Goal: Task Accomplishment & Management: Use online tool/utility

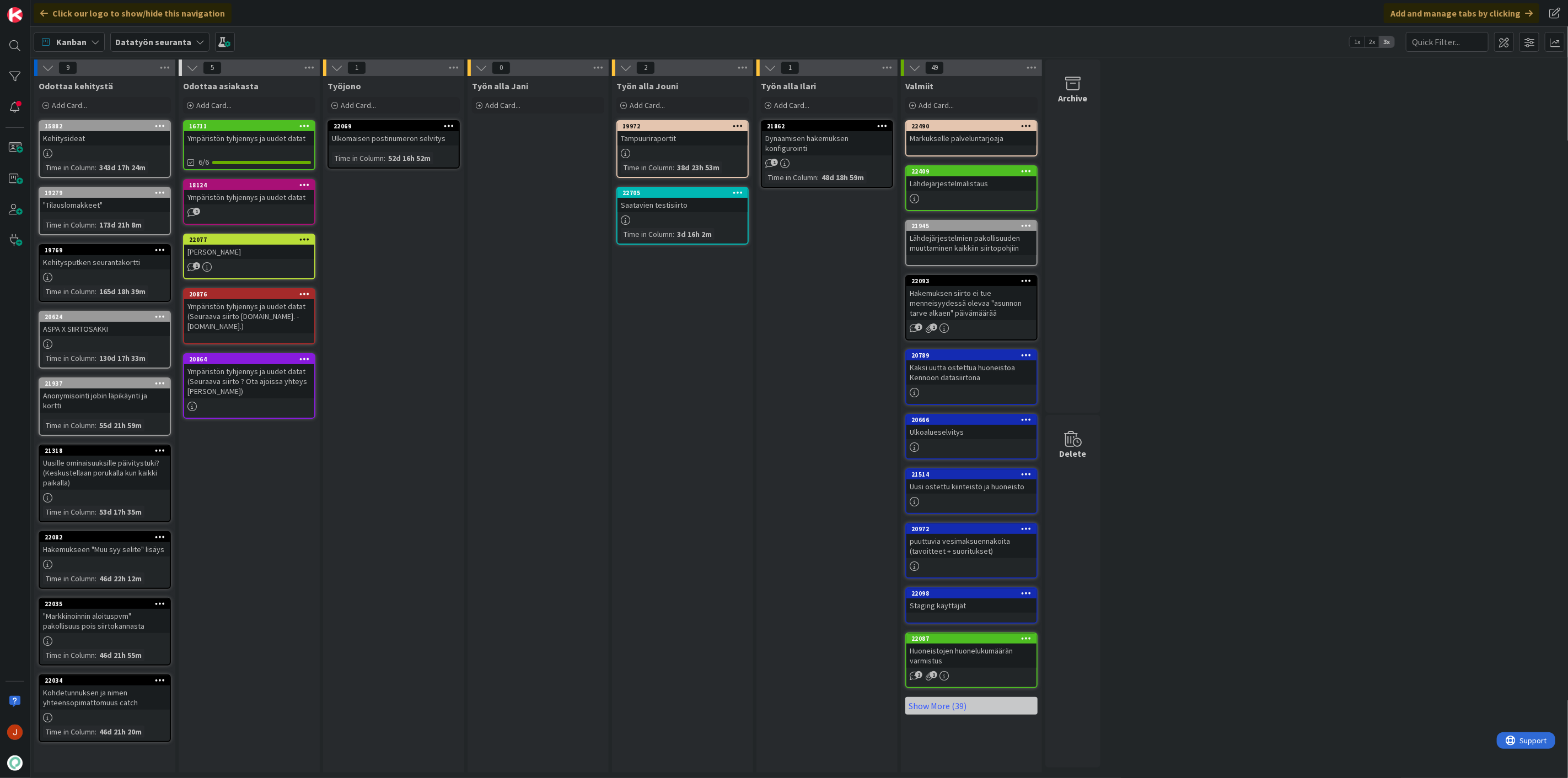
click at [635, 322] on div "Työn alla Jouni Add Card... 19972 Tampuuriraportit Time in Column : 38d 23h 53m…" at bounding box center [683, 424] width 141 height 696
click at [387, 106] on div "Add Card..." at bounding box center [394, 105] width 133 height 17
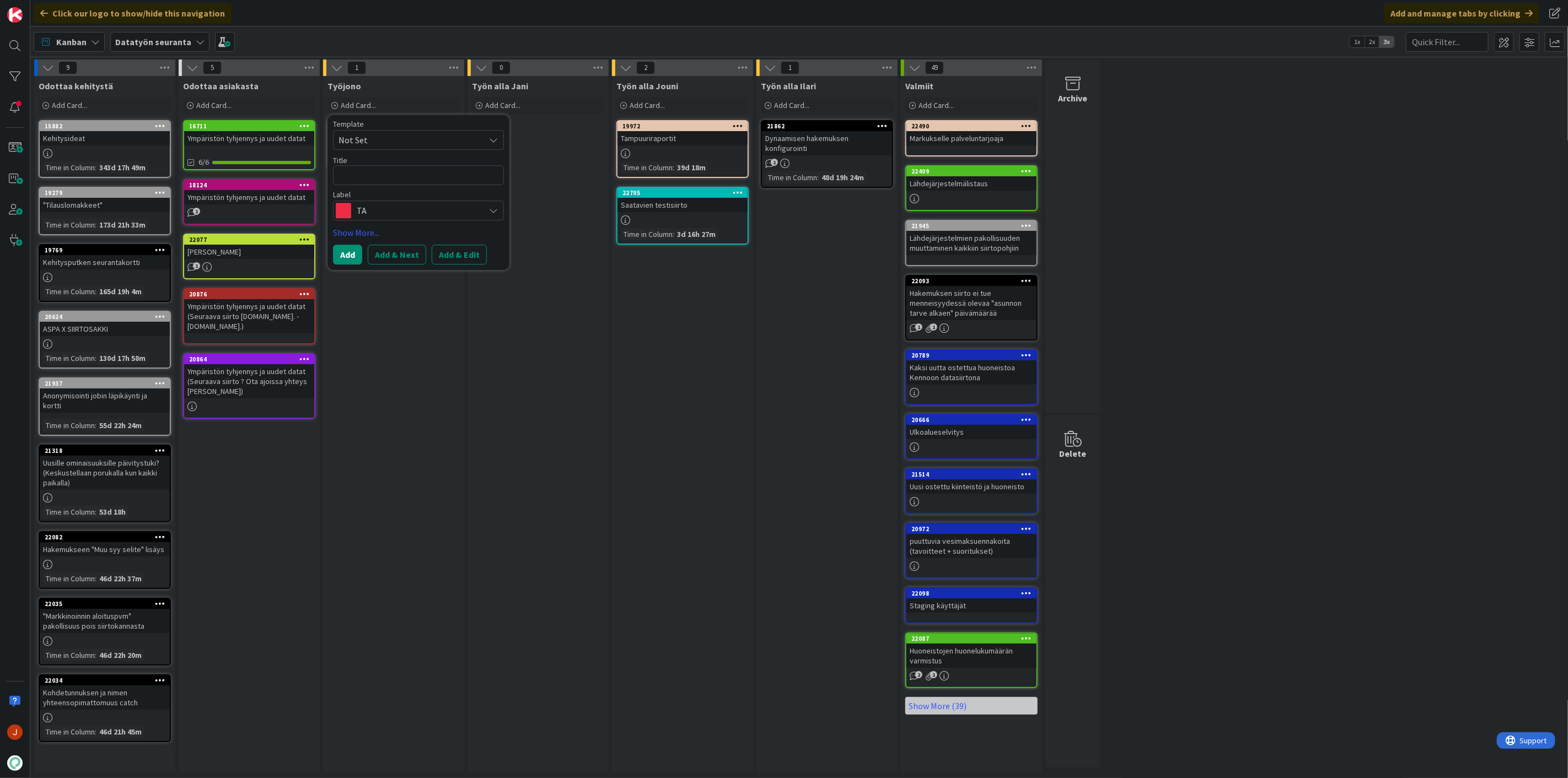
click at [383, 177] on textarea at bounding box center [418, 175] width 171 height 20
click at [387, 173] on textarea at bounding box center [418, 175] width 171 height 20
type textarea "x"
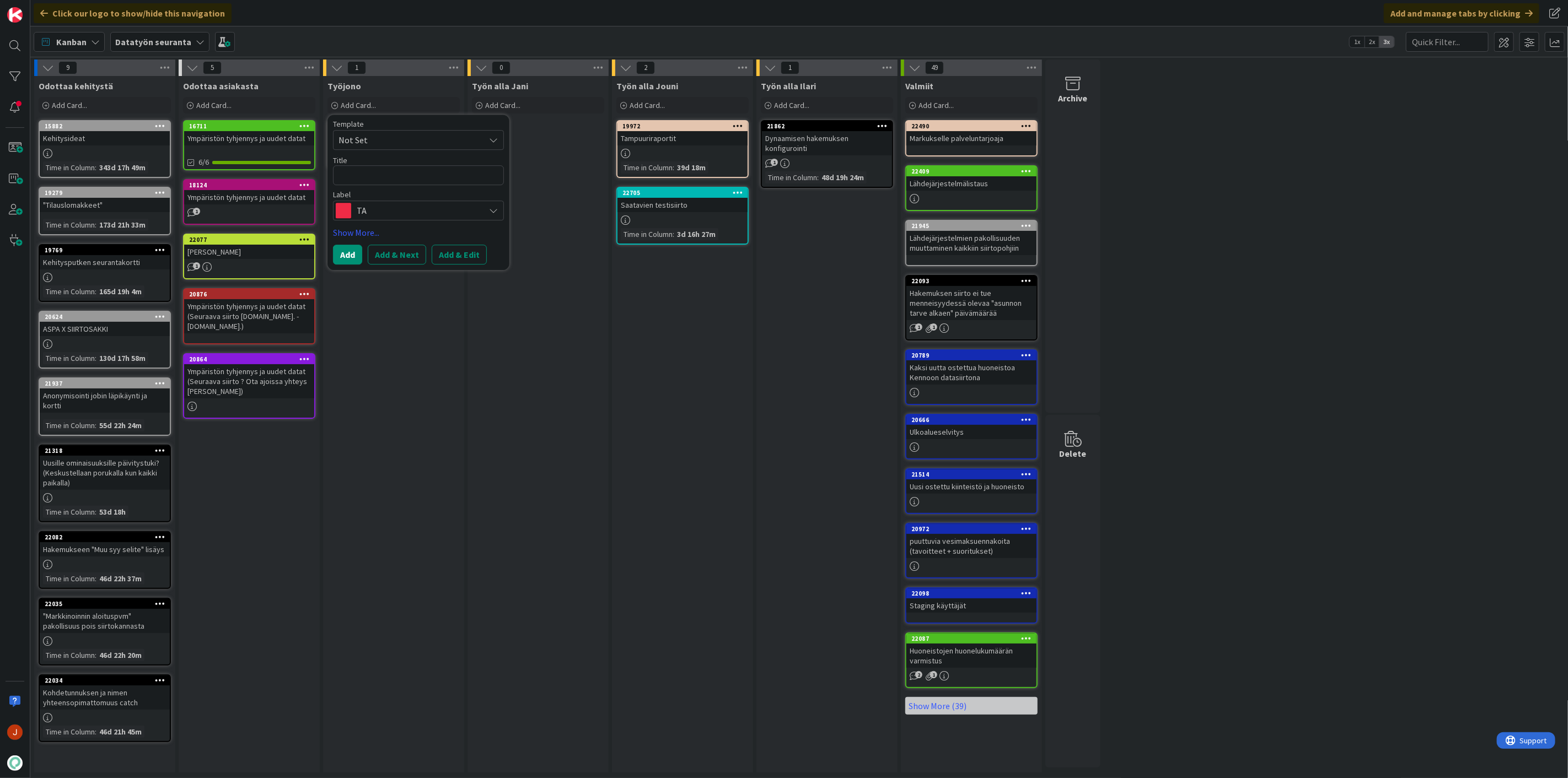
type textarea "t"
type textarea "x"
type textarea "ti"
type textarea "x"
type textarea "til"
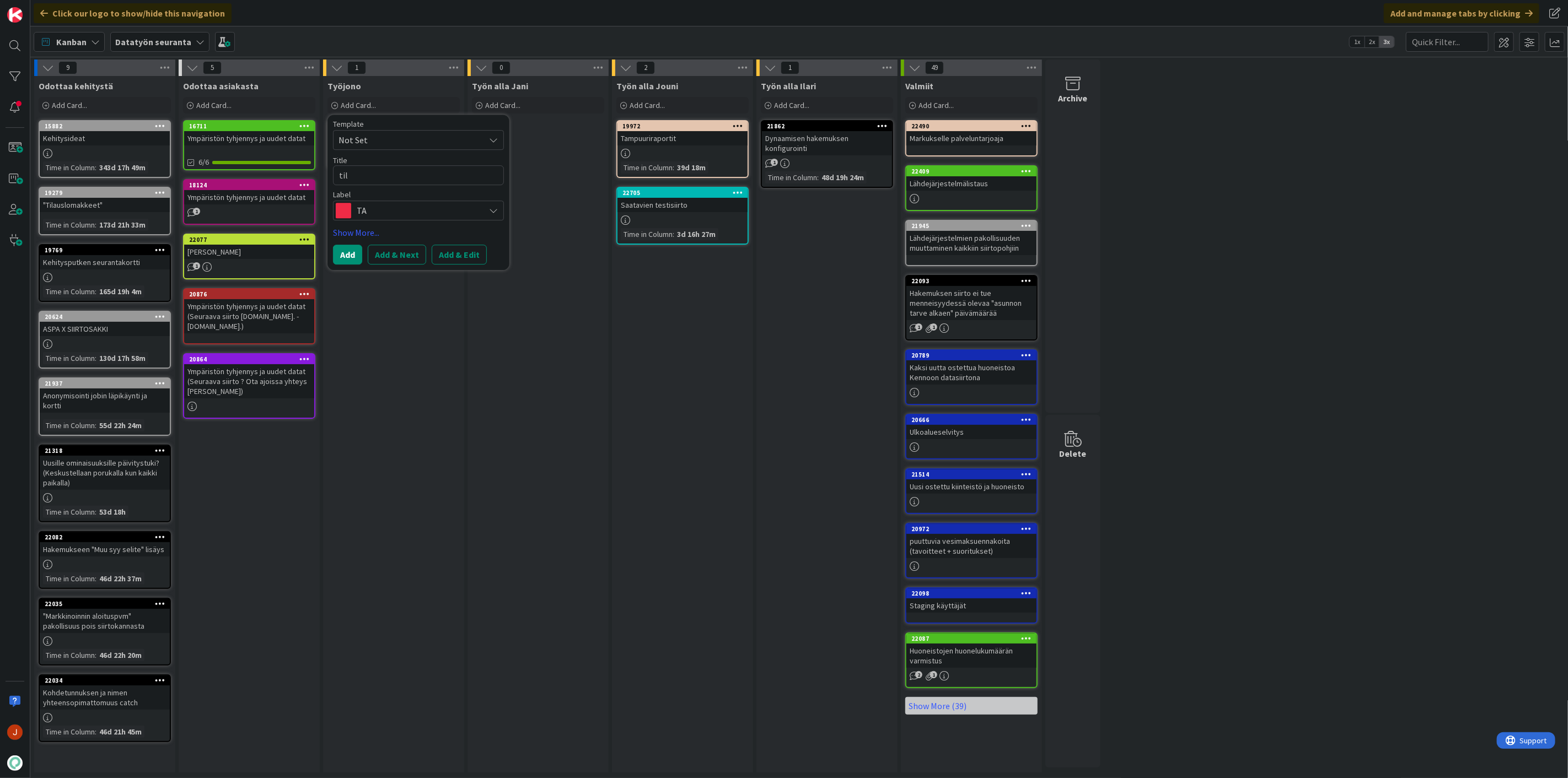
type textarea "x"
type textarea "tili"
type textarea "x"
type textarea "tilip"
type textarea "x"
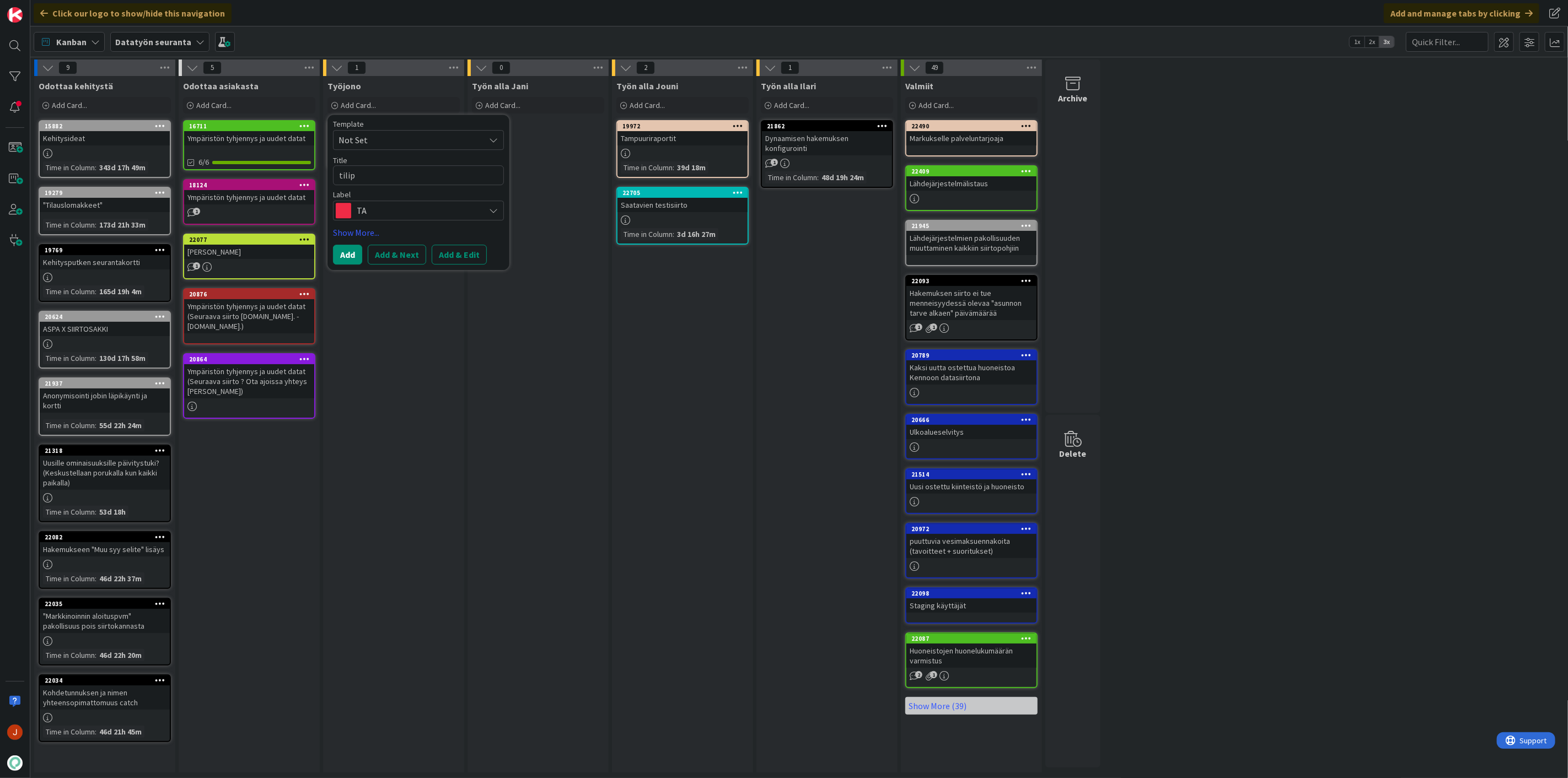
type textarea "tilipa"
type textarea "x"
type textarea "tilipar"
type textarea "x"
type textarea "tilipari"
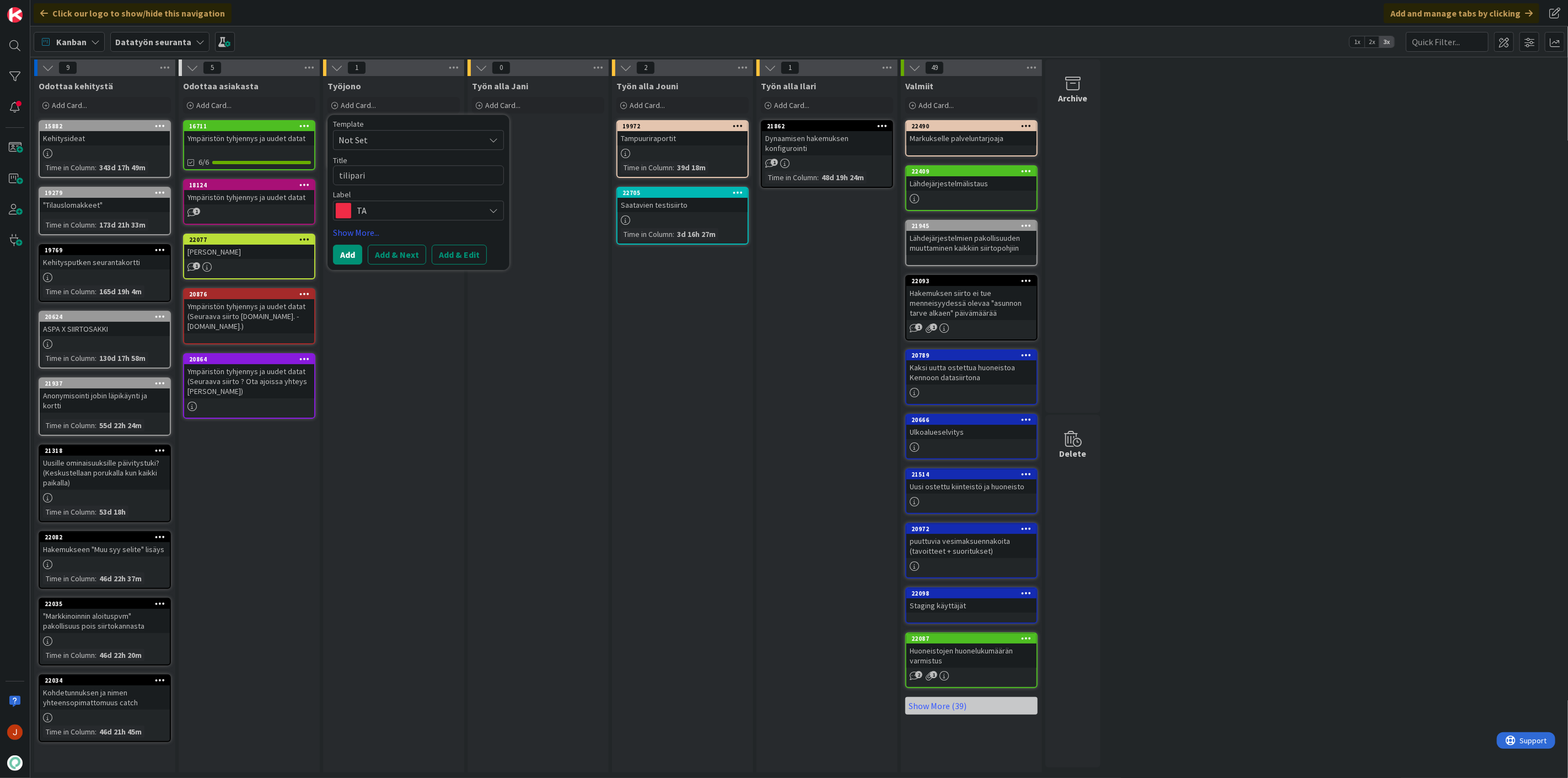
type textarea "x"
type textarea "tiliparit"
type textarea "x"
type textarea "tilipari"
type textarea "x"
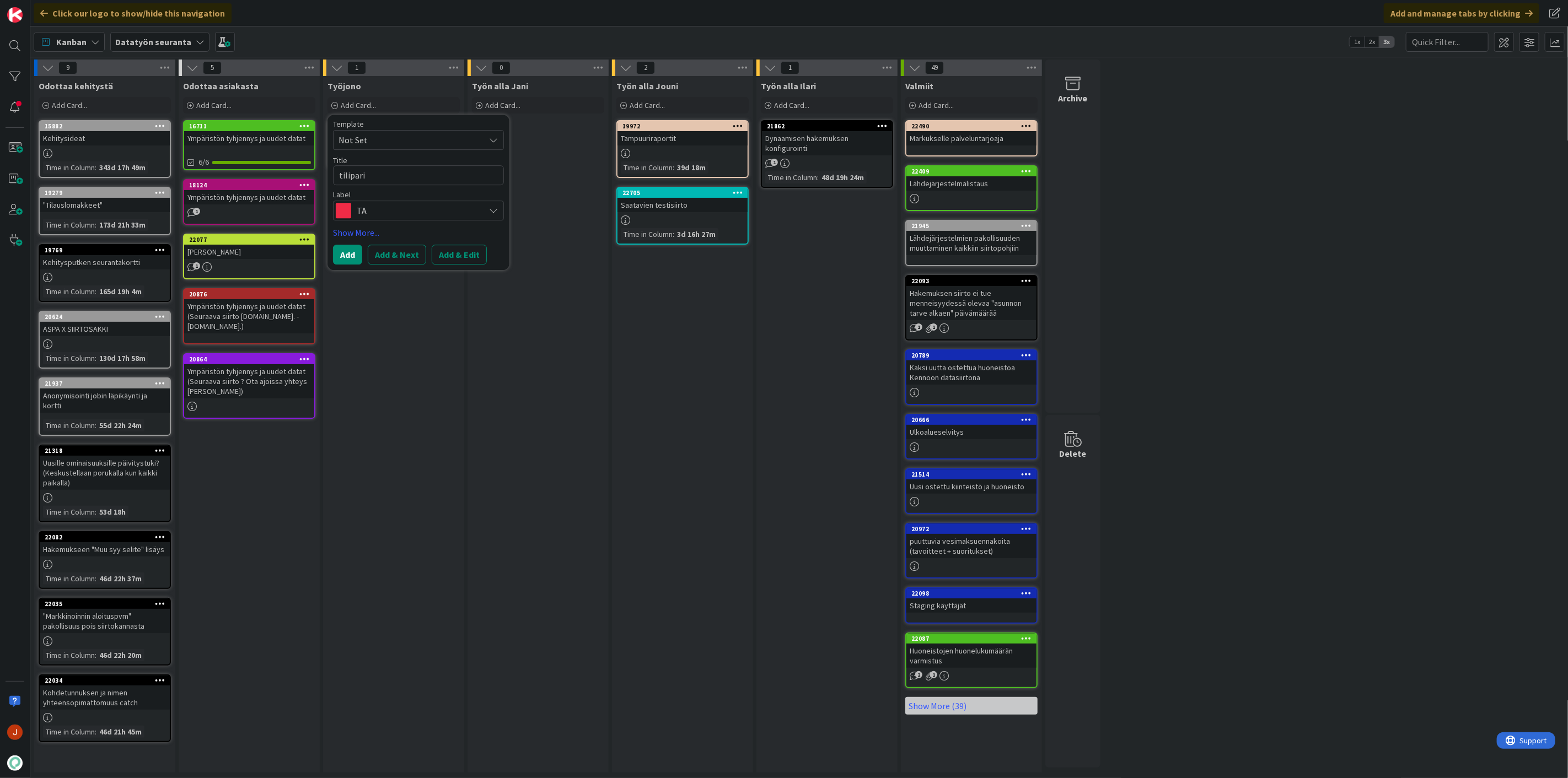
type textarea "tiliparie"
type textarea "x"
type textarea "tiliparien"
type textarea "x"
type textarea "tiliparien"
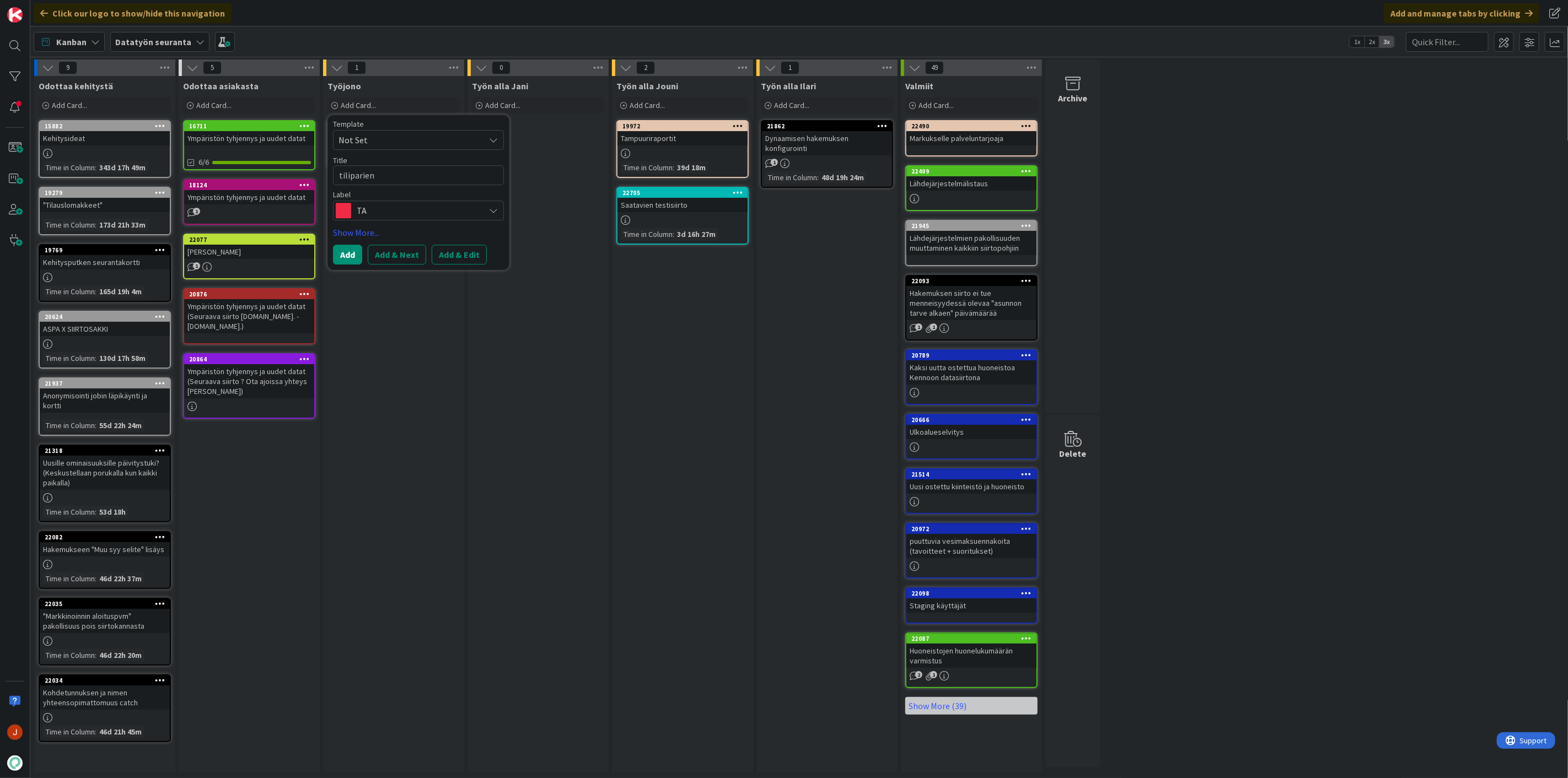
type textarea "x"
type textarea "tiliparien l"
type textarea "x"
type textarea "tiliparien li"
type textarea "x"
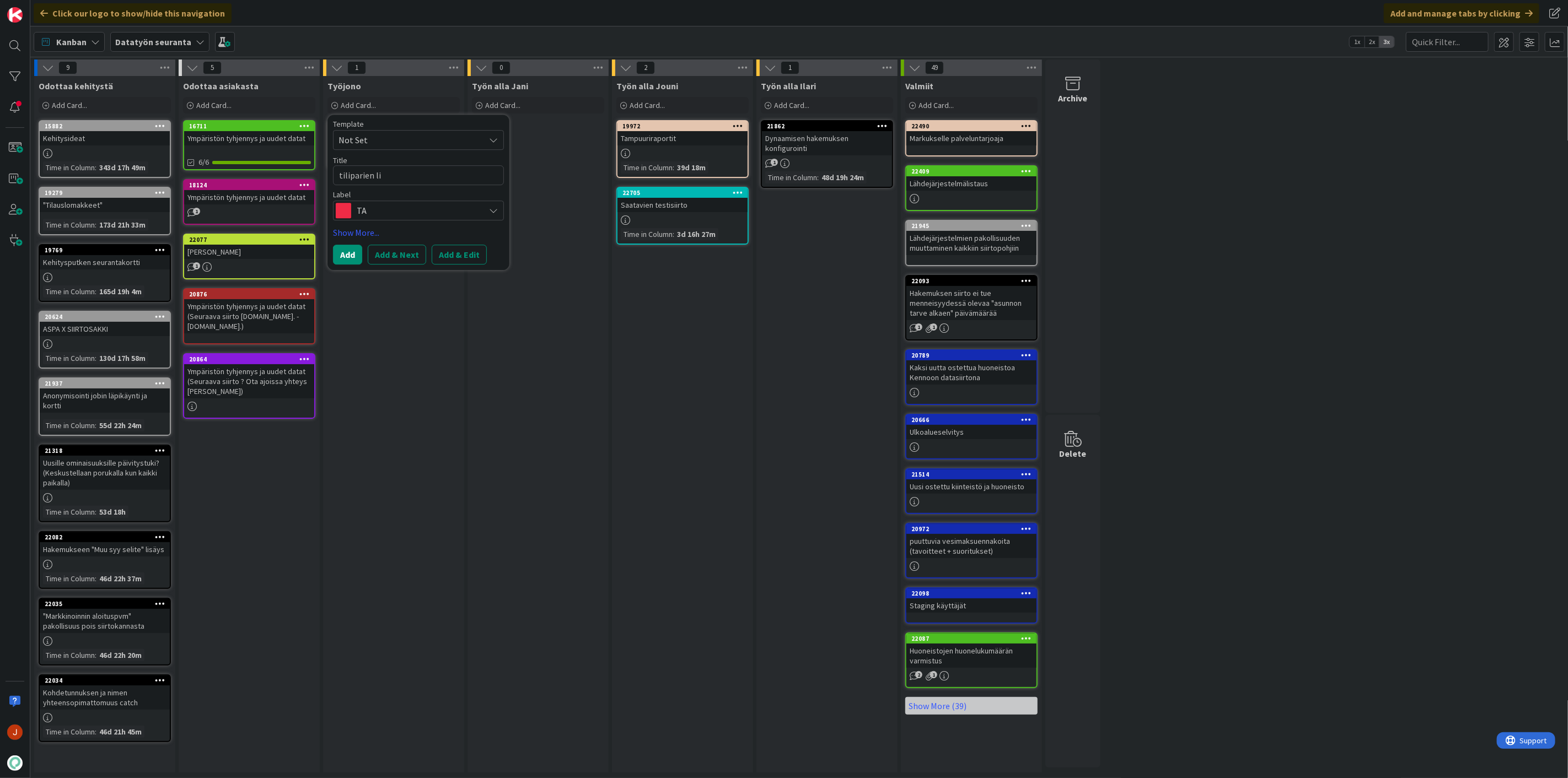
type textarea "tiliparien lis"
type textarea "x"
type textarea "tiliparien lisä"
type textarea "x"
type textarea "tiliparien lisäy"
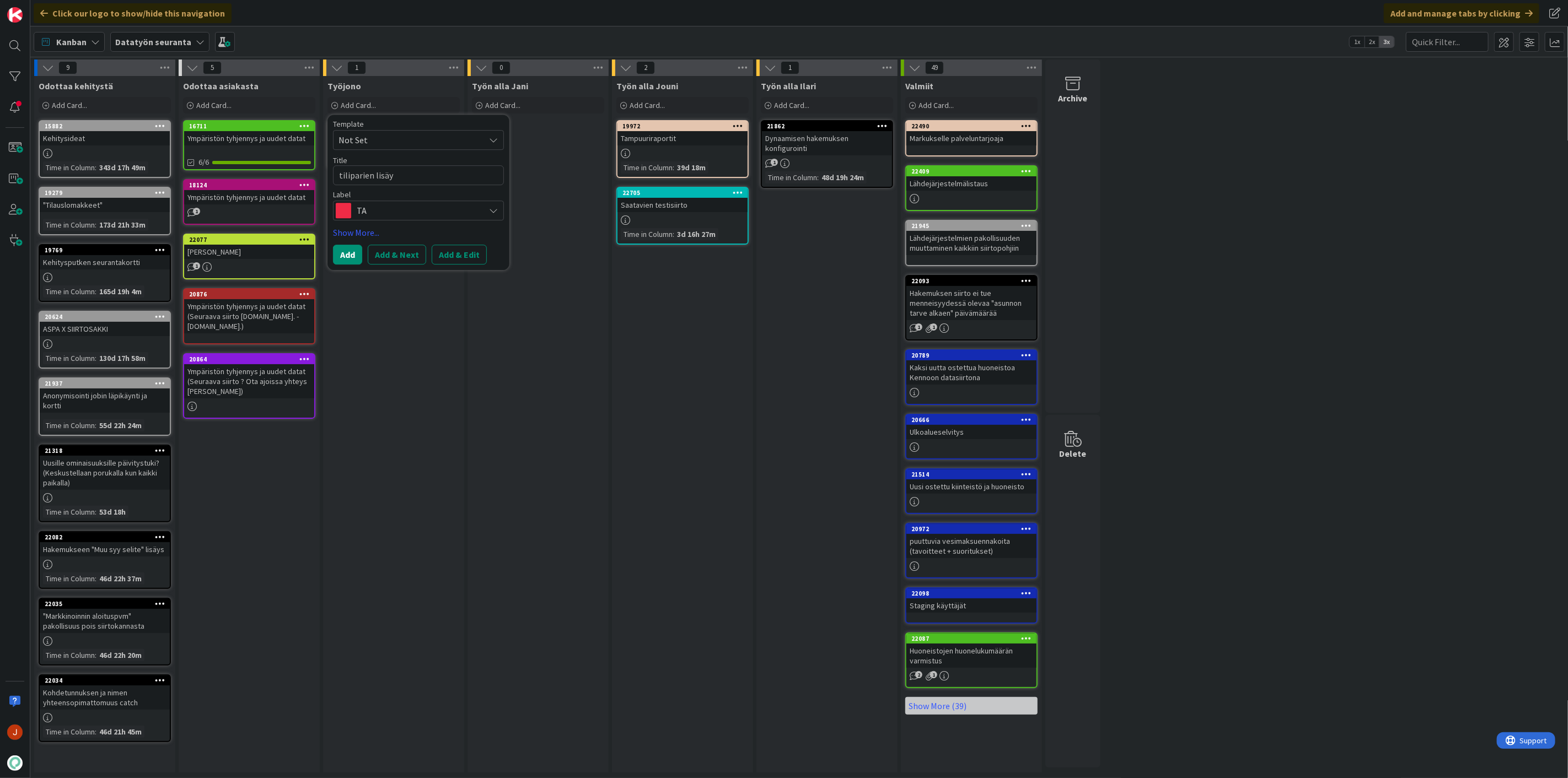
type textarea "x"
type textarea "tiliparien lisäys"
click at [355, 256] on button "Add" at bounding box center [348, 255] width 29 height 20
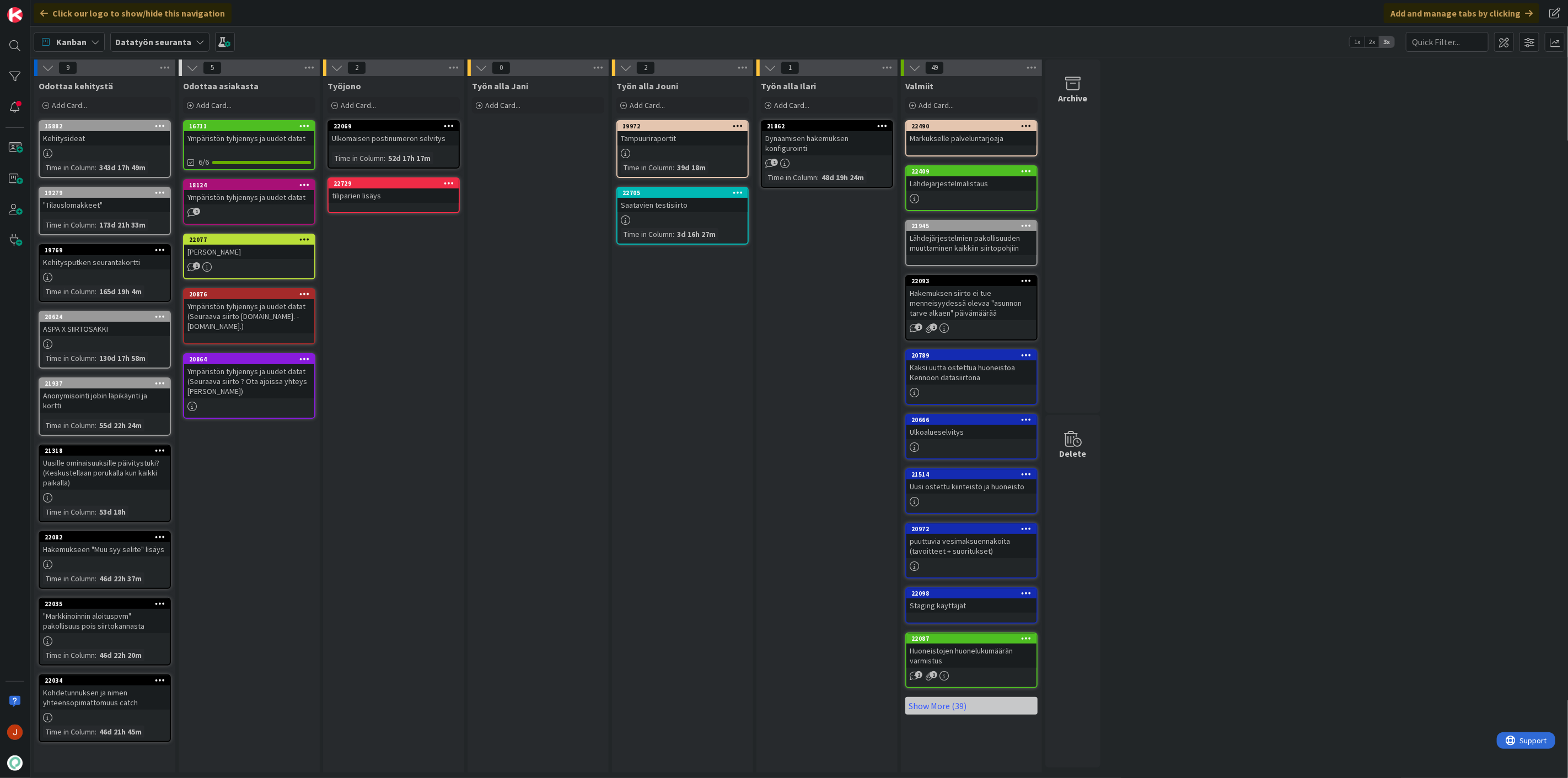
click at [560, 401] on div "Työn alla Jani Add Card..." at bounding box center [538, 424] width 141 height 696
click at [1342, 346] on div "9 Odottaa kehitystä Add Card... 15882 Kehitysideat Time in Column : 343d 17h 49…" at bounding box center [799, 419] width 1533 height 719
click at [397, 200] on div "tiliparien lisäys" at bounding box center [394, 195] width 130 height 15
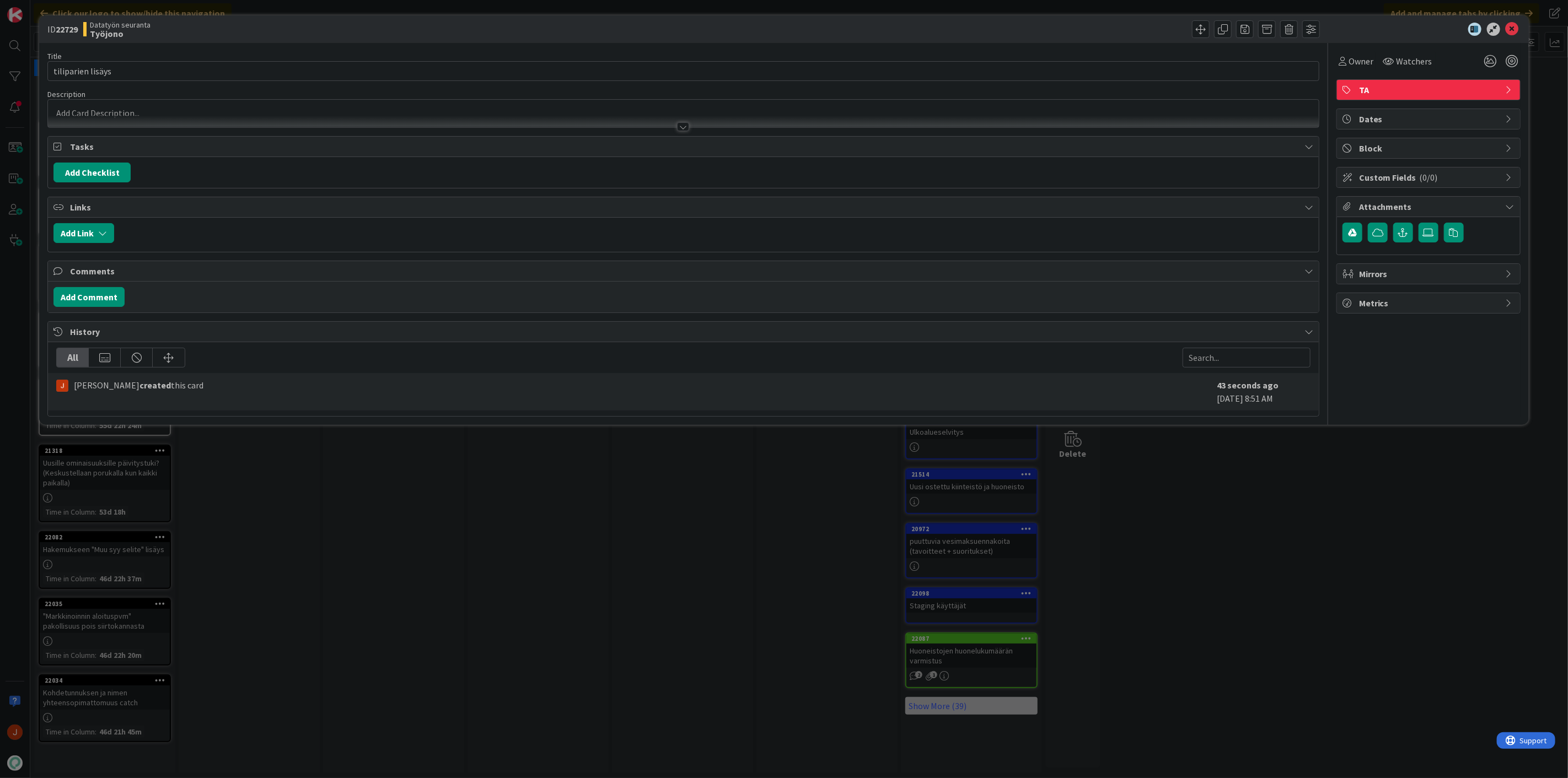
click at [255, 113] on p at bounding box center [683, 113] width 1260 height 13
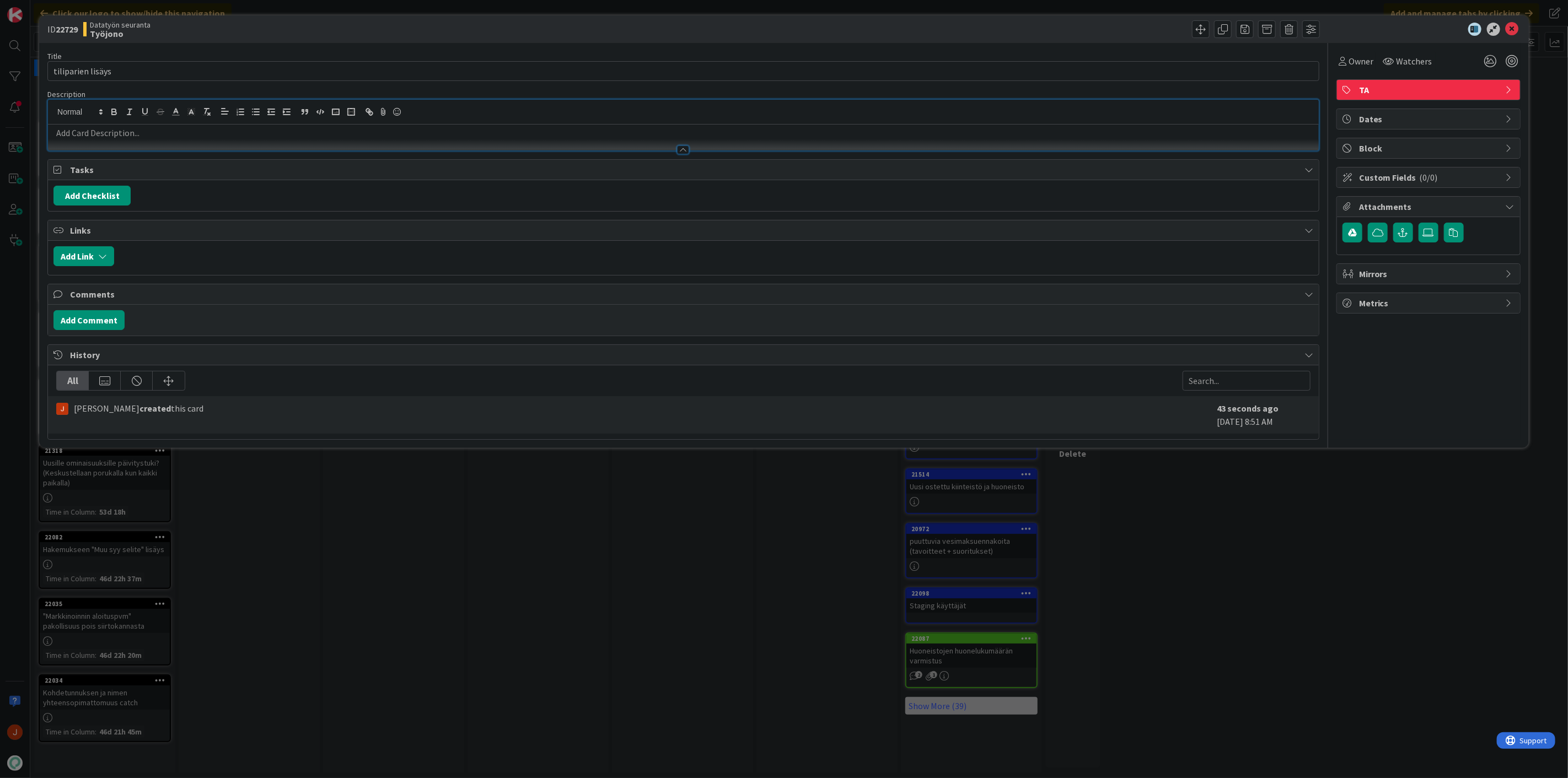
click at [237, 136] on p at bounding box center [683, 133] width 1260 height 13
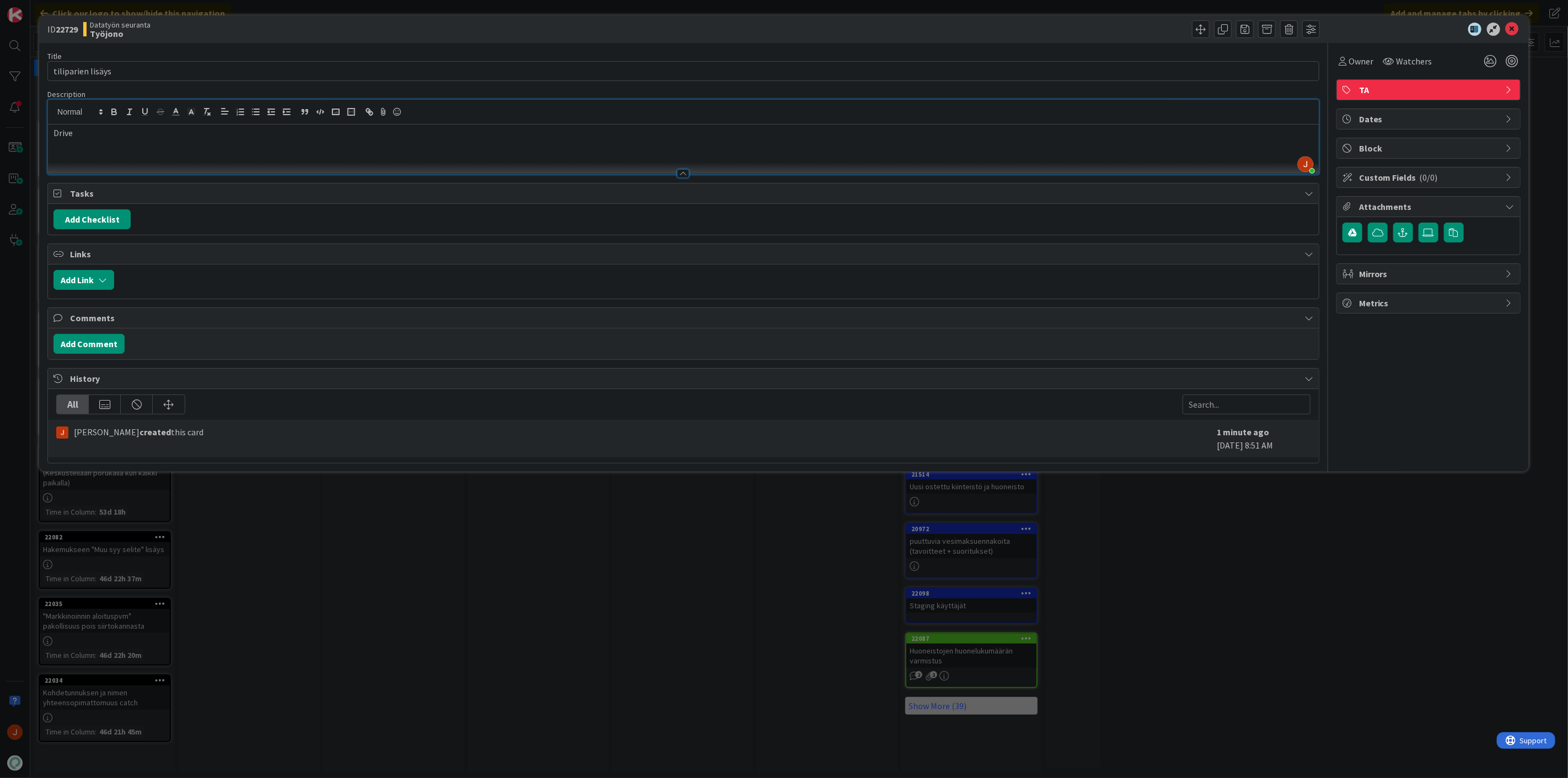
paste input "https://docs.google.com/spreadsheets/d/1SsO88iGrDSssgQ9GZrGCvgMaxYJoZenD/edit?g…"
type input "https://docs.google.com/spreadsheets/d/1SsO88iGrDSssgQ9GZrGCvgMaxYJoZenD/edit?g…"
click at [244, 138] on p "Drive" at bounding box center [683, 133] width 1260 height 13
click at [1509, 30] on icon at bounding box center [1512, 29] width 13 height 13
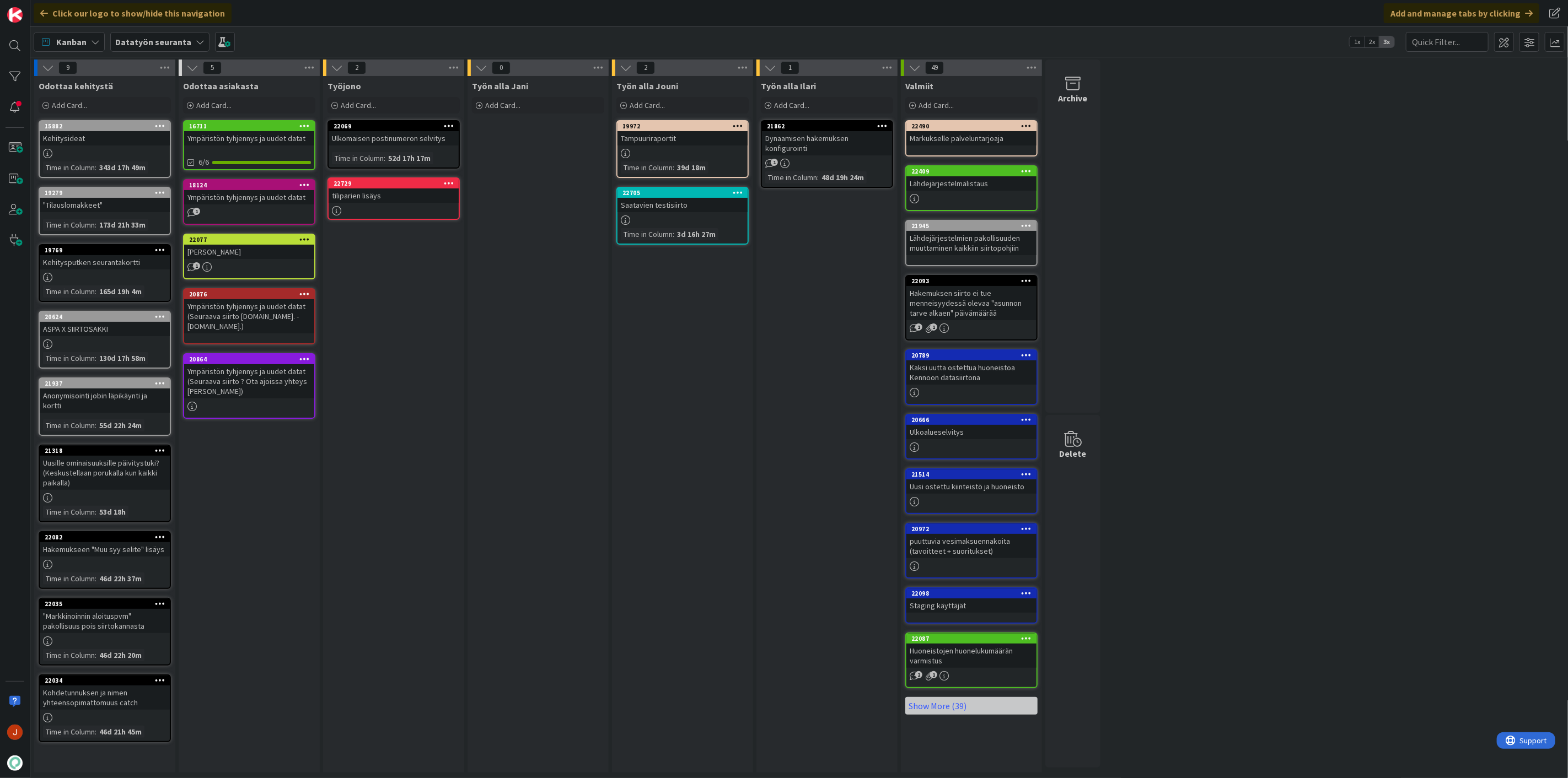
click at [1300, 469] on div "9 Odottaa kehitystä Add Card... 15882 Kehitysideat Time in Column : 343d 17h 49…" at bounding box center [799, 419] width 1533 height 719
click at [1252, 406] on div "9 Odottaa kehitystä Add Card... 15882 Kehitysideat Time in Column : 343d 17h 49…" at bounding box center [799, 419] width 1533 height 719
click at [692, 332] on div "Työn alla Jouni Add Card... 19972 Tampuuriraportit Time in Column : 39d 18m 227…" at bounding box center [683, 424] width 141 height 696
click at [396, 106] on div "Add Card..." at bounding box center [394, 105] width 133 height 17
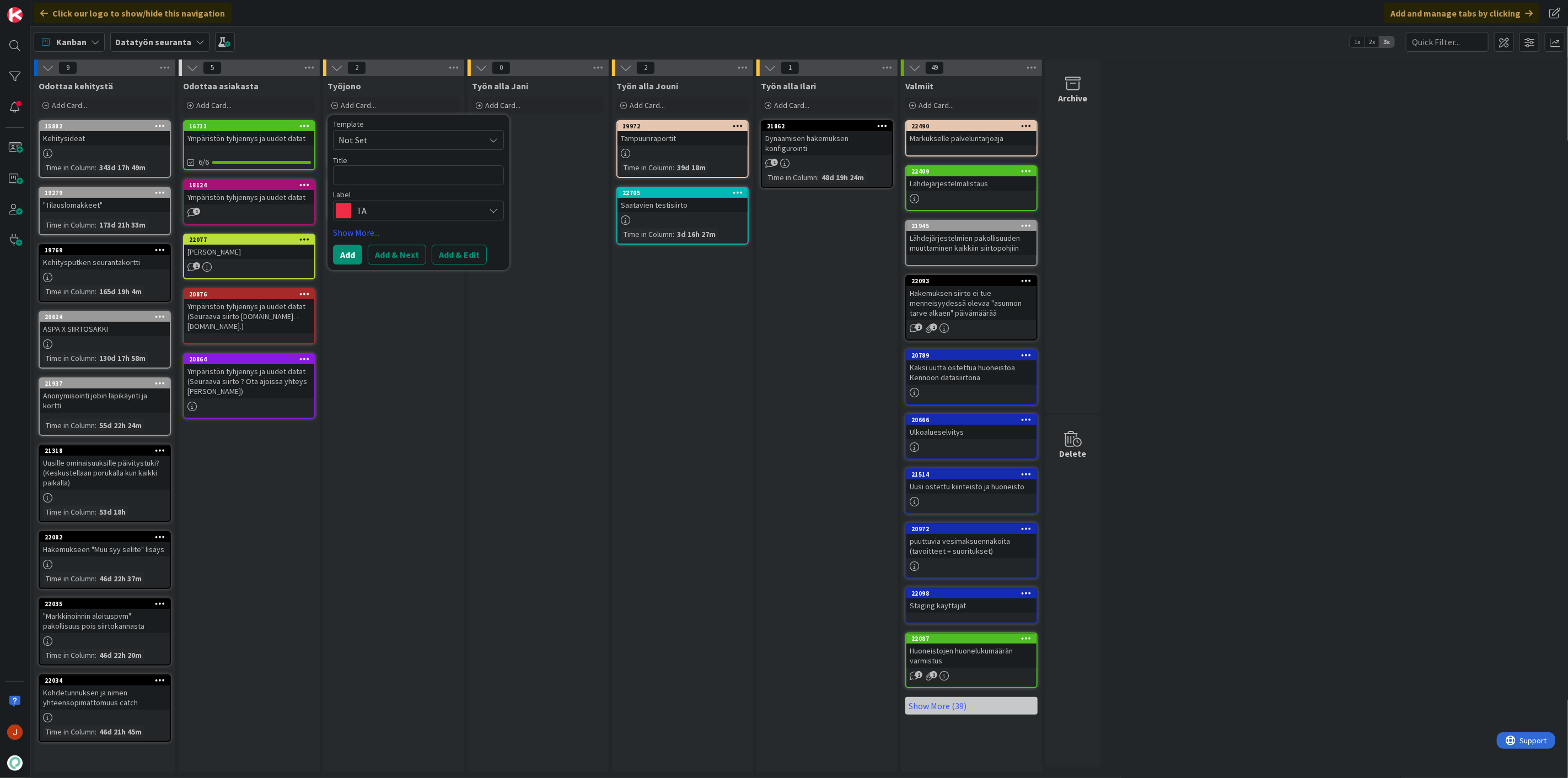
click at [406, 208] on span "TA" at bounding box center [417, 211] width 122 height 15
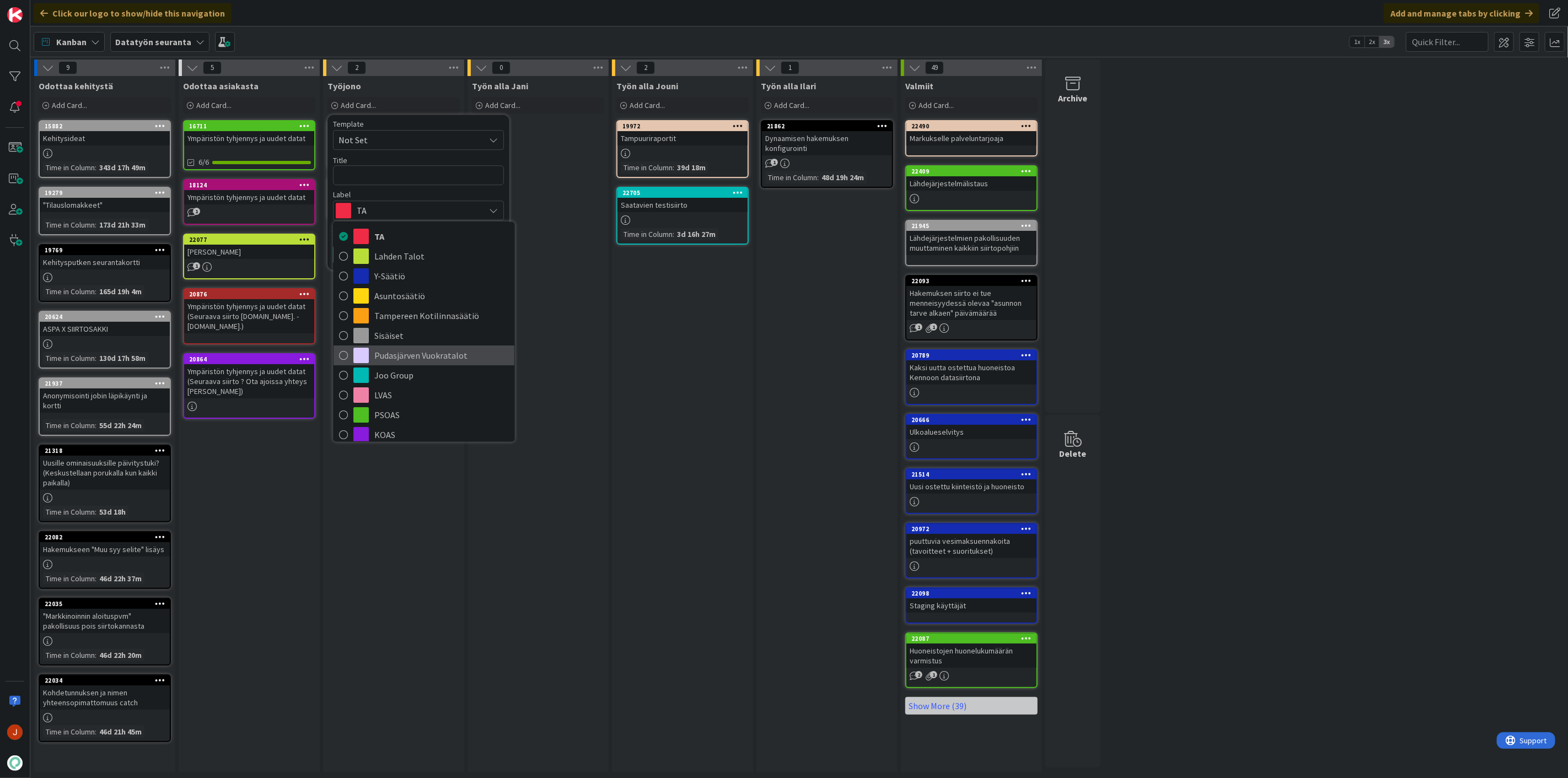
click at [430, 354] on span "Pudasjärven Vuokratalot" at bounding box center [441, 356] width 135 height 17
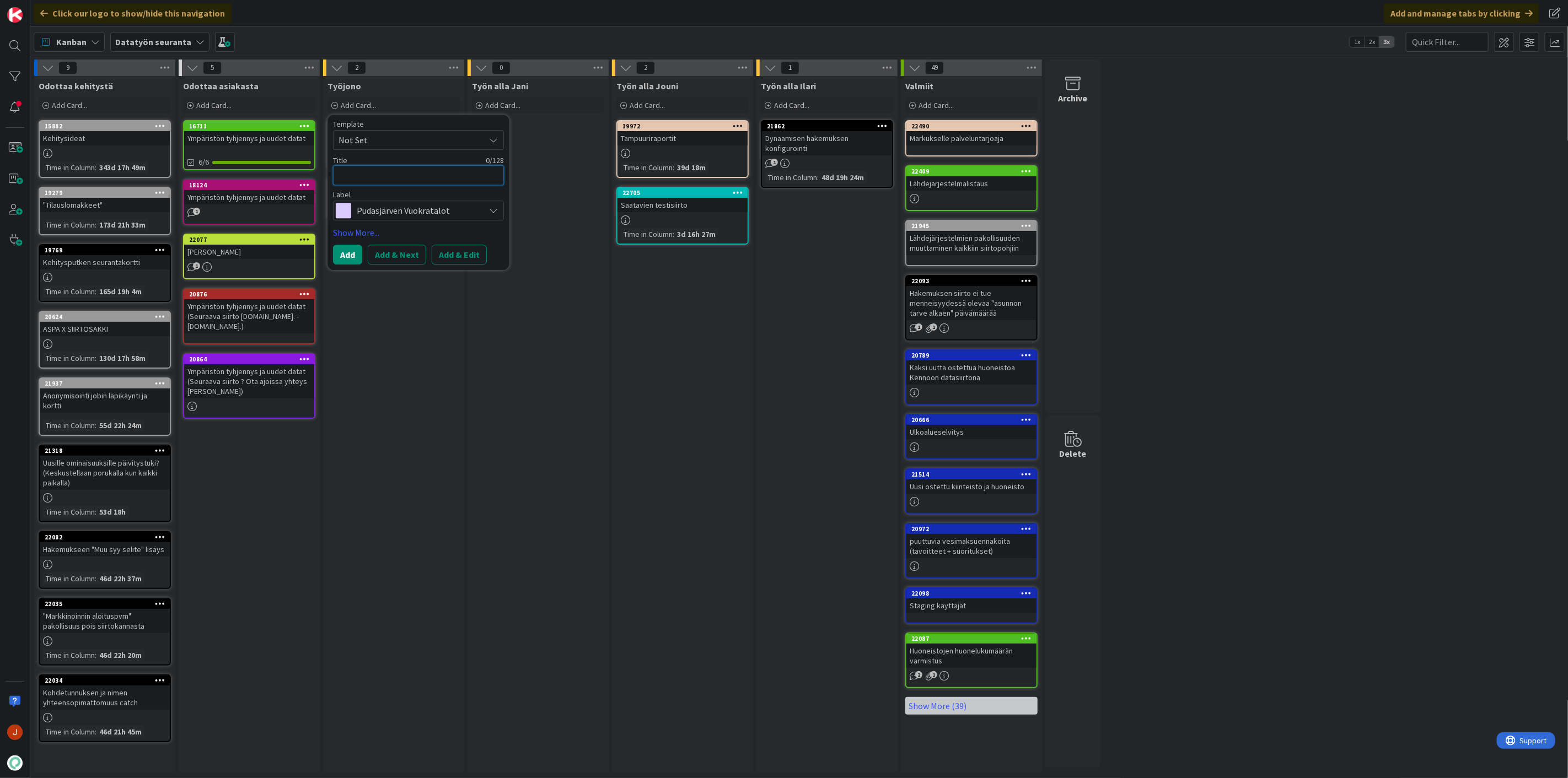
click at [379, 172] on textarea at bounding box center [418, 175] width 171 height 20
type textarea "x"
type textarea "S"
type textarea "x"
type textarea "So"
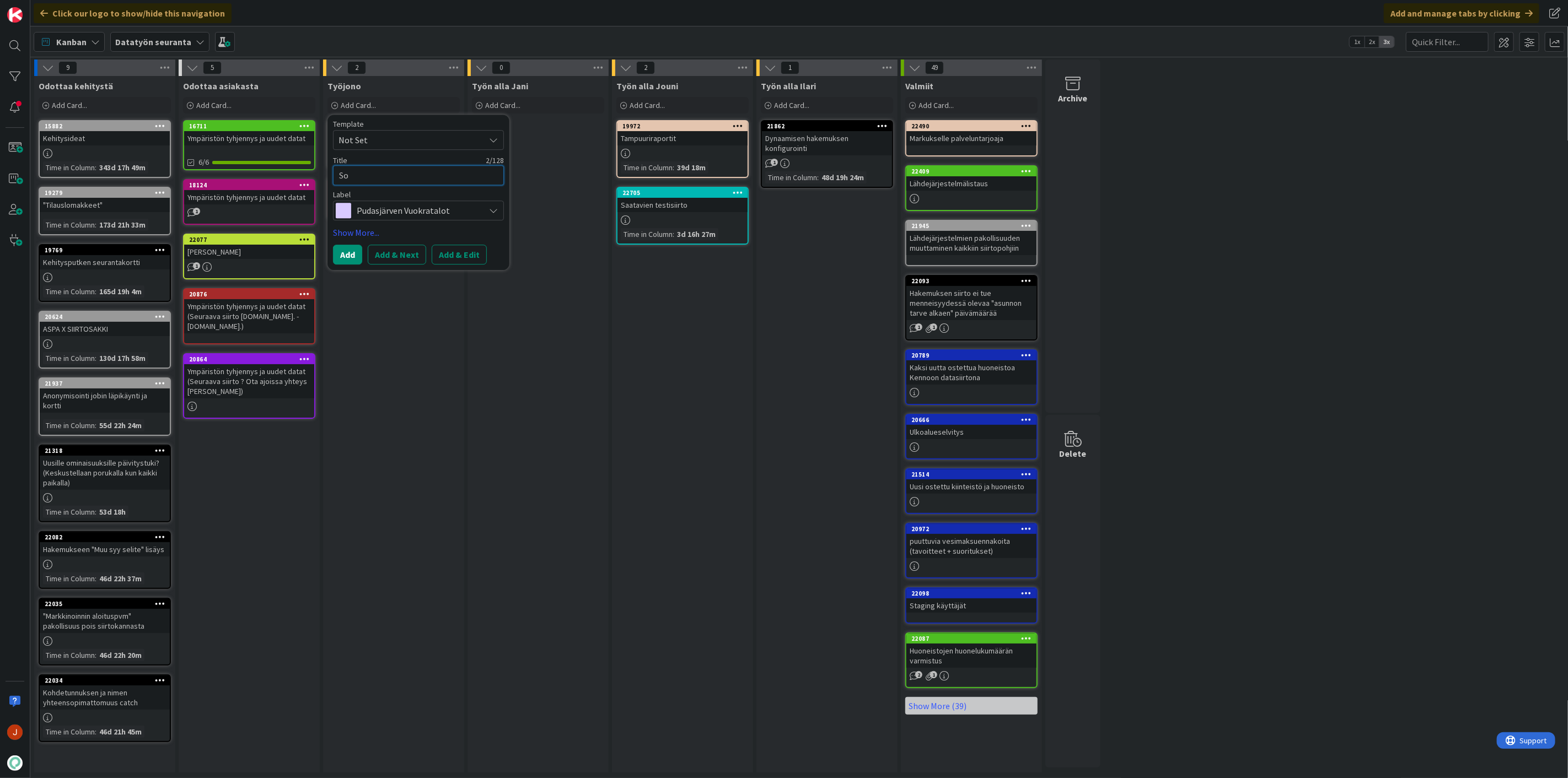
type textarea "x"
type textarea "Sol"
type textarea "x"
type textarea "Solu"
type textarea "x"
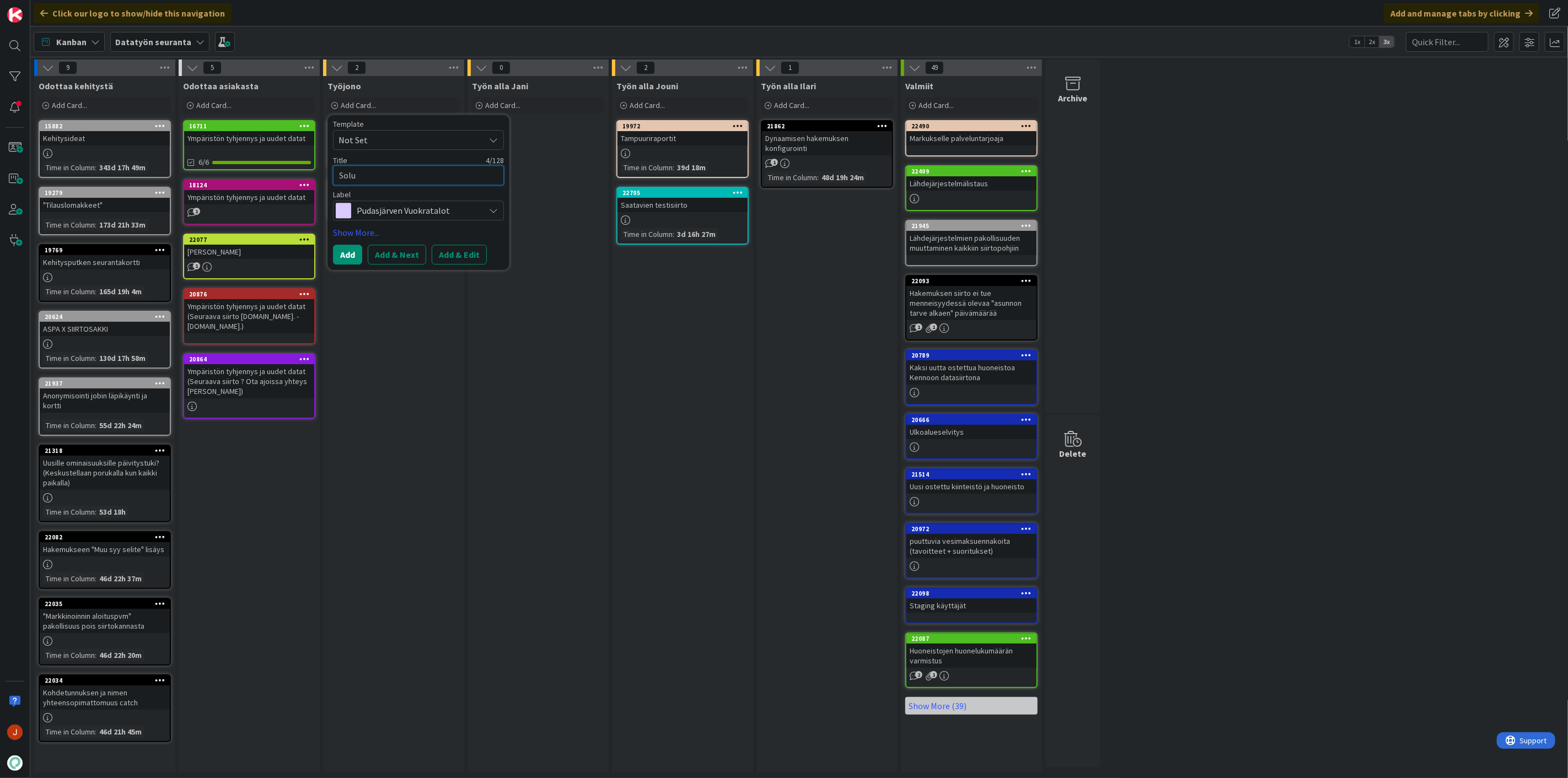
type textarea "Soluh"
type textarea "x"
type textarea "Soluhu"
type textarea "x"
type textarea "Soluhuo"
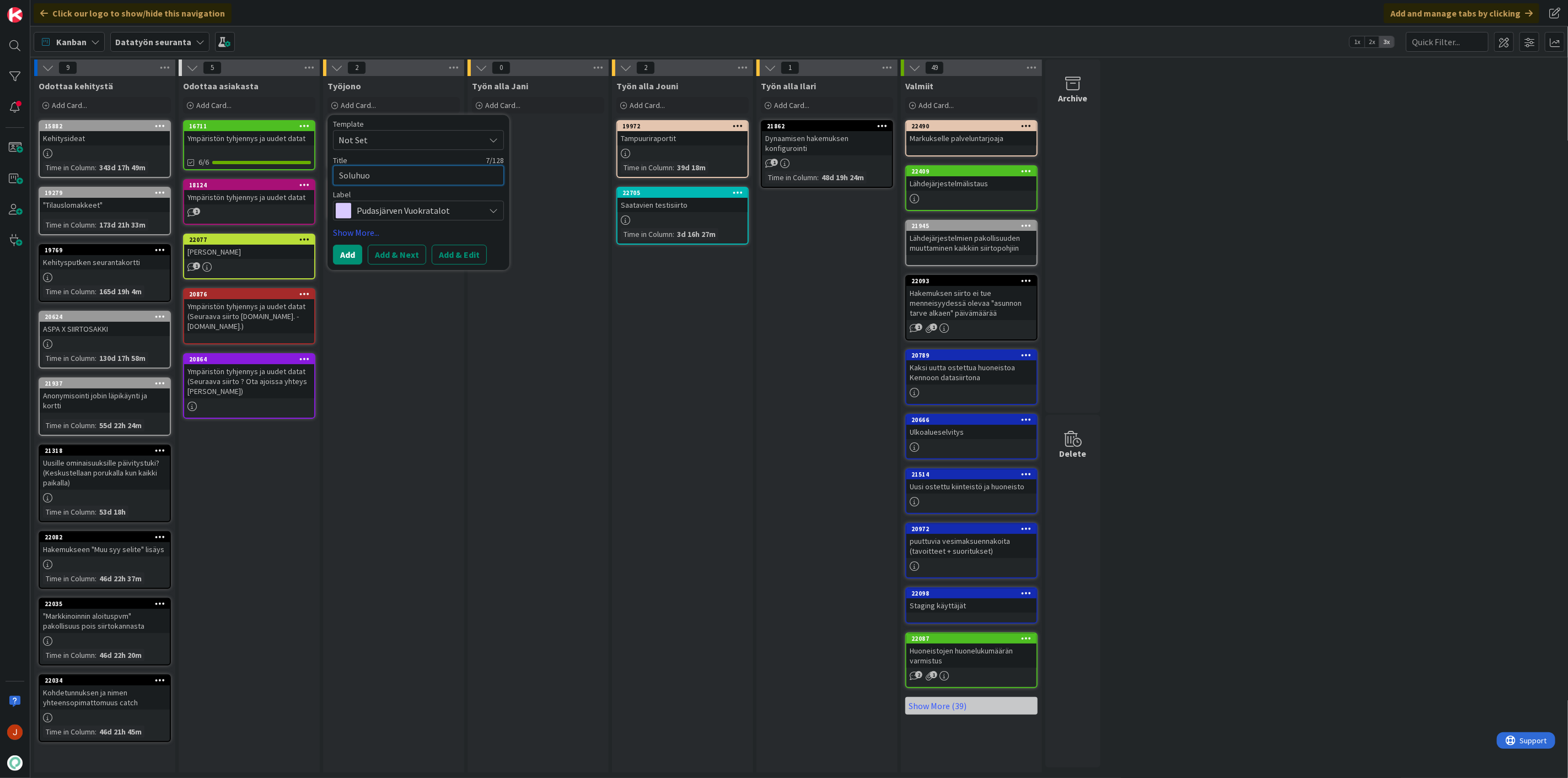
type textarea "x"
type textarea "Soluhuom"
type textarea "x"
type textarea "Soluhuome"
type textarea "x"
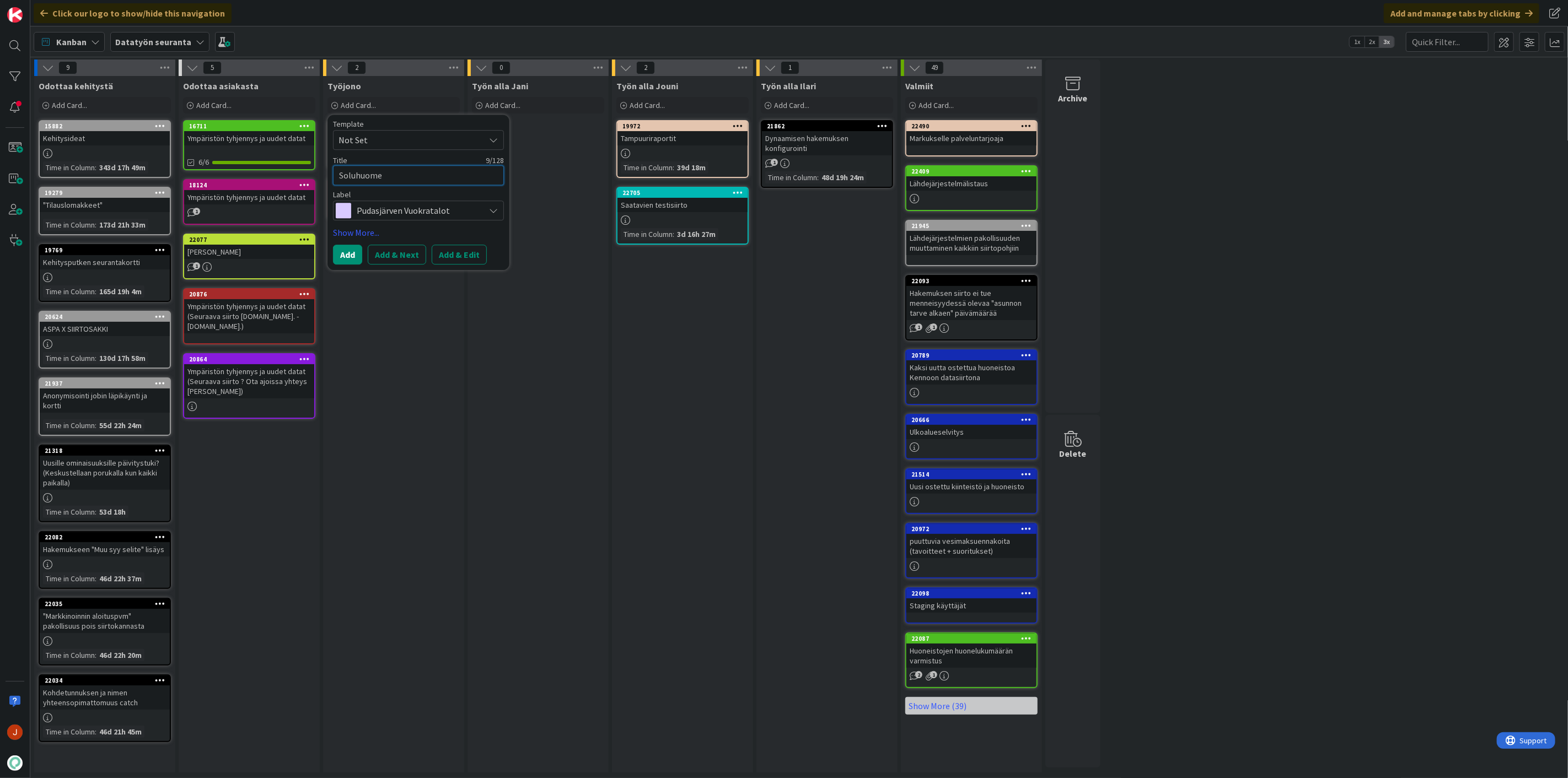
type textarea "Soluhuom"
type textarea "x"
type textarea "Soluhuo"
type textarea "x"
type textarea "Soluhuon"
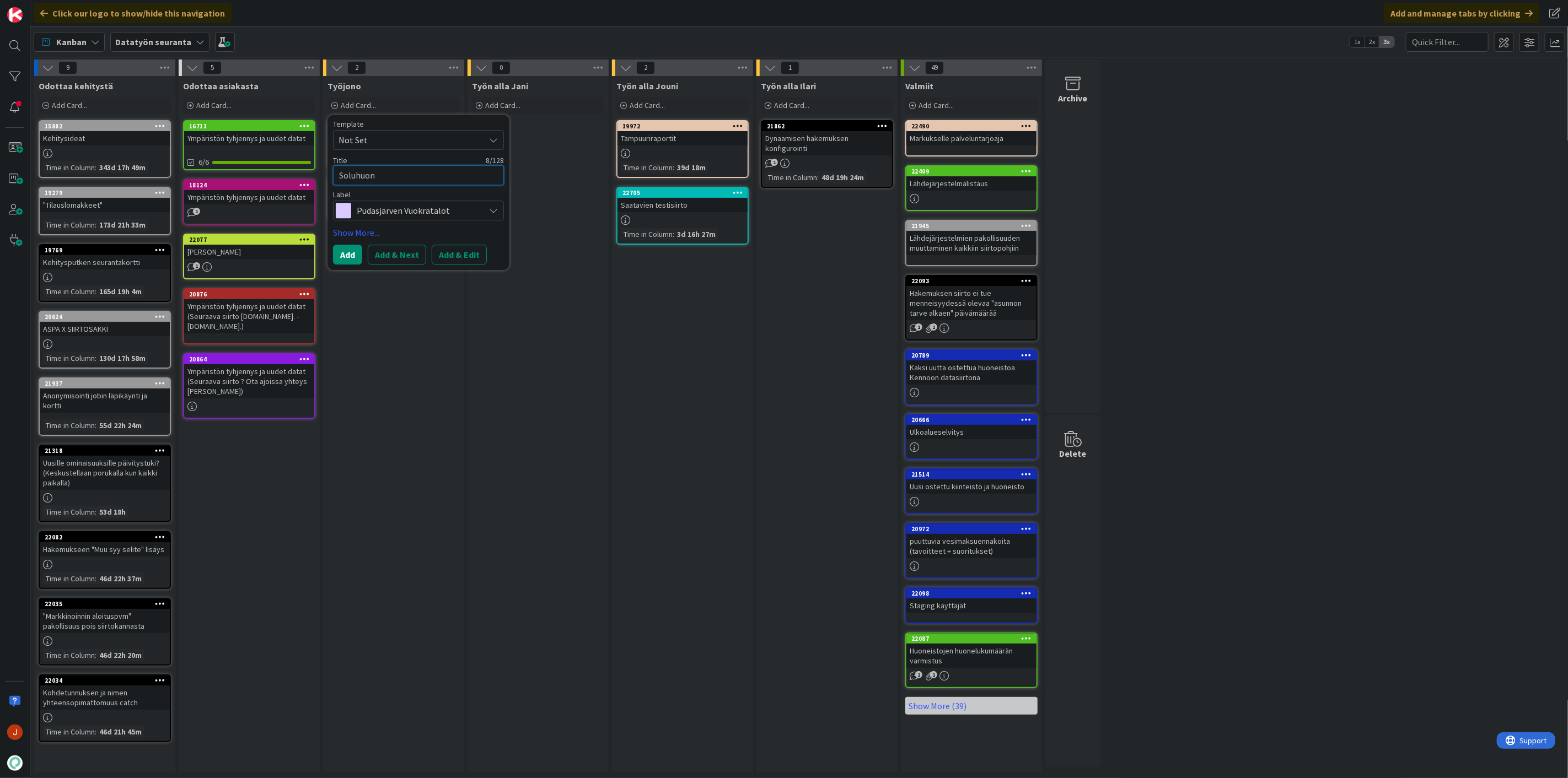
type textarea "x"
type textarea "Soluhuone"
type textarea "x"
type textarea "Soluhuonei"
type textarea "x"
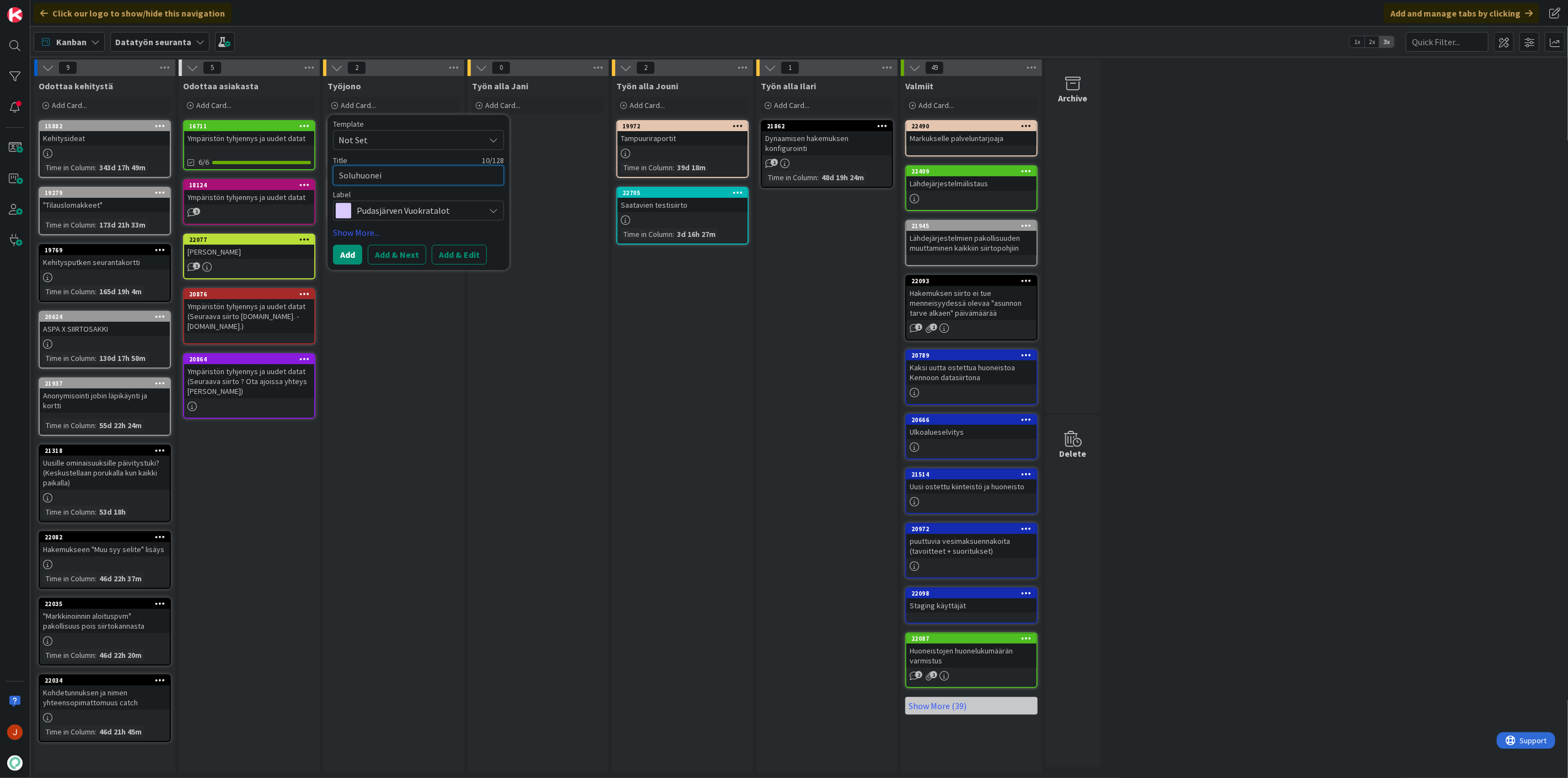
type textarea "Soluhuoneid"
type textarea "x"
type textarea "Soluhuoneide"
type textarea "x"
type textarea "Soluhuoneiden"
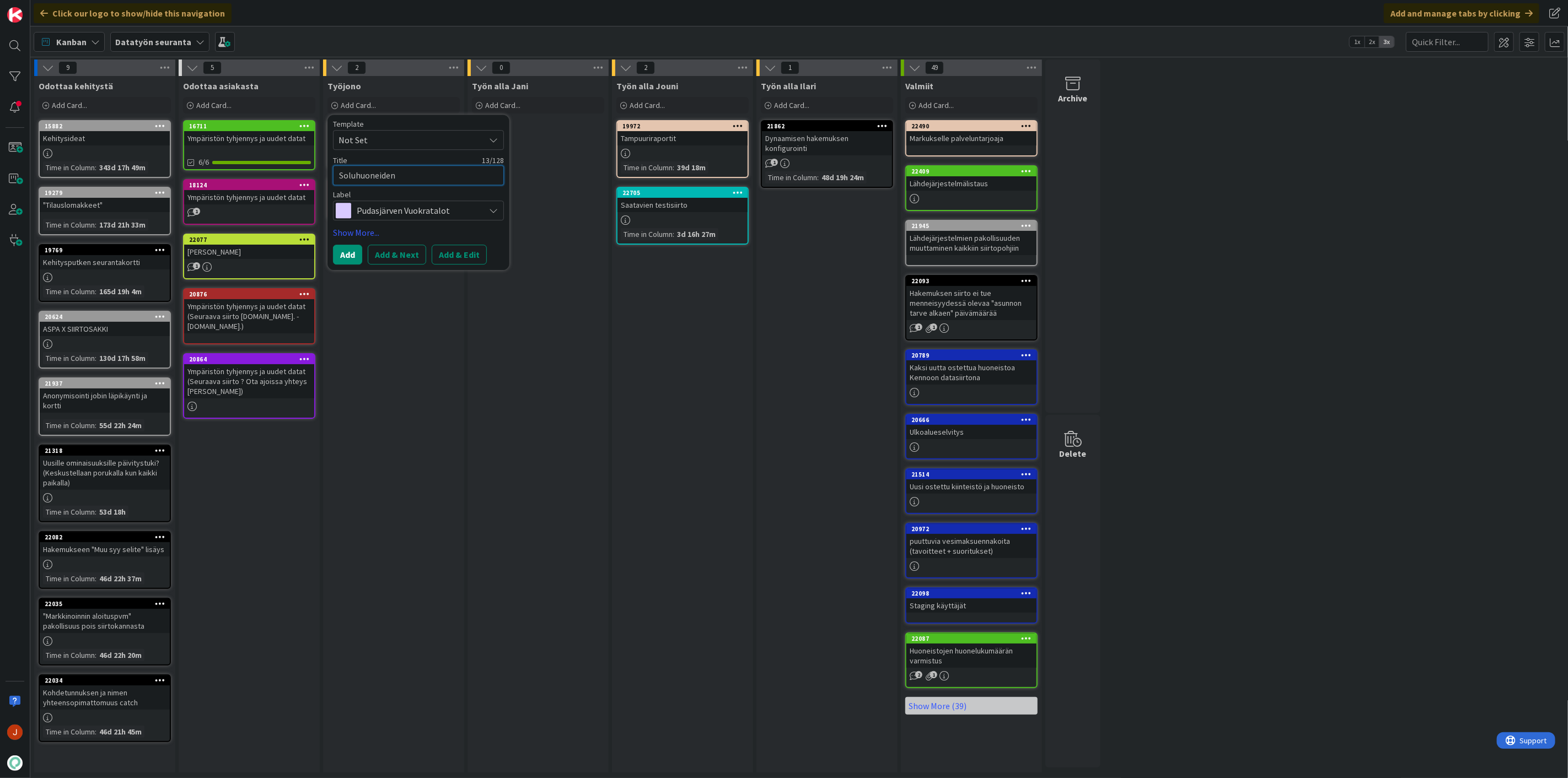
type textarea "x"
type textarea "Soluhuoneiden"
type textarea "x"
type textarea "Soluhuoneiden o"
type textarea "x"
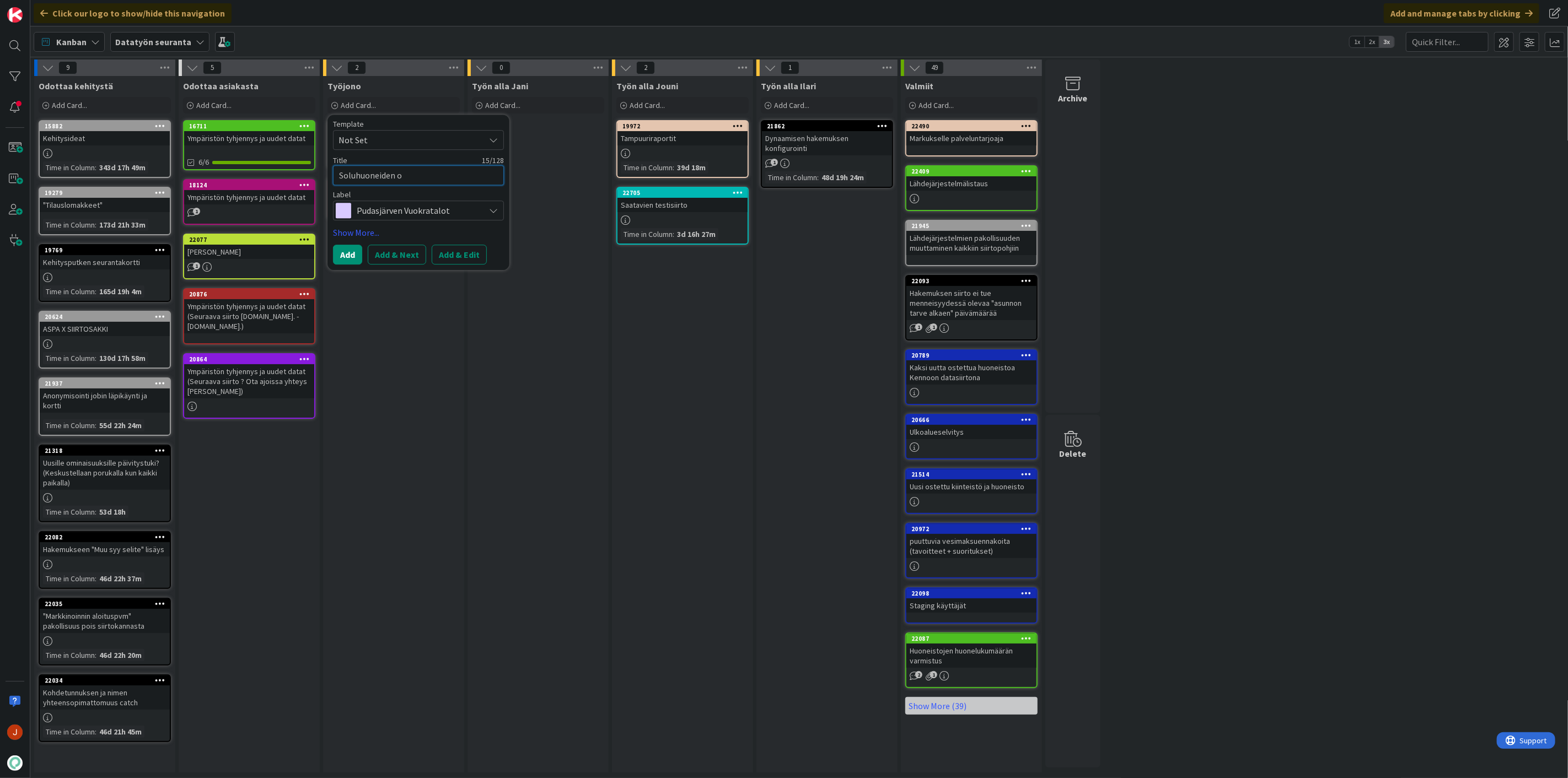
type textarea "Soluhuoneiden om"
type textarea "x"
type textarea "Soluhuoneiden omi"
type textarea "x"
type textarea "Soluhuoneiden omin"
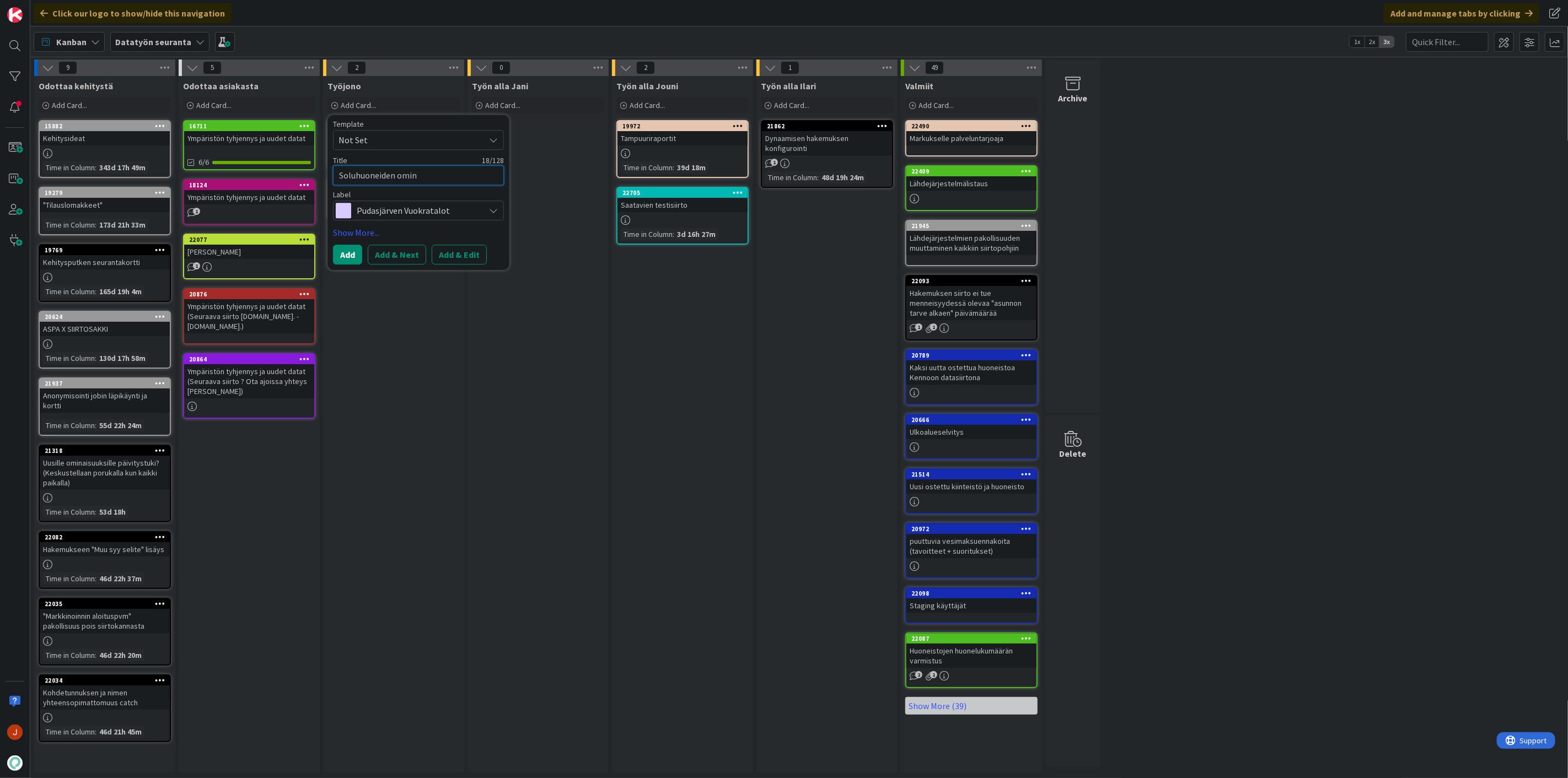
type textarea "x"
type textarea "Soluhuoneiden omina"
type textarea "x"
type textarea "Soluhuoneiden ominai"
type textarea "x"
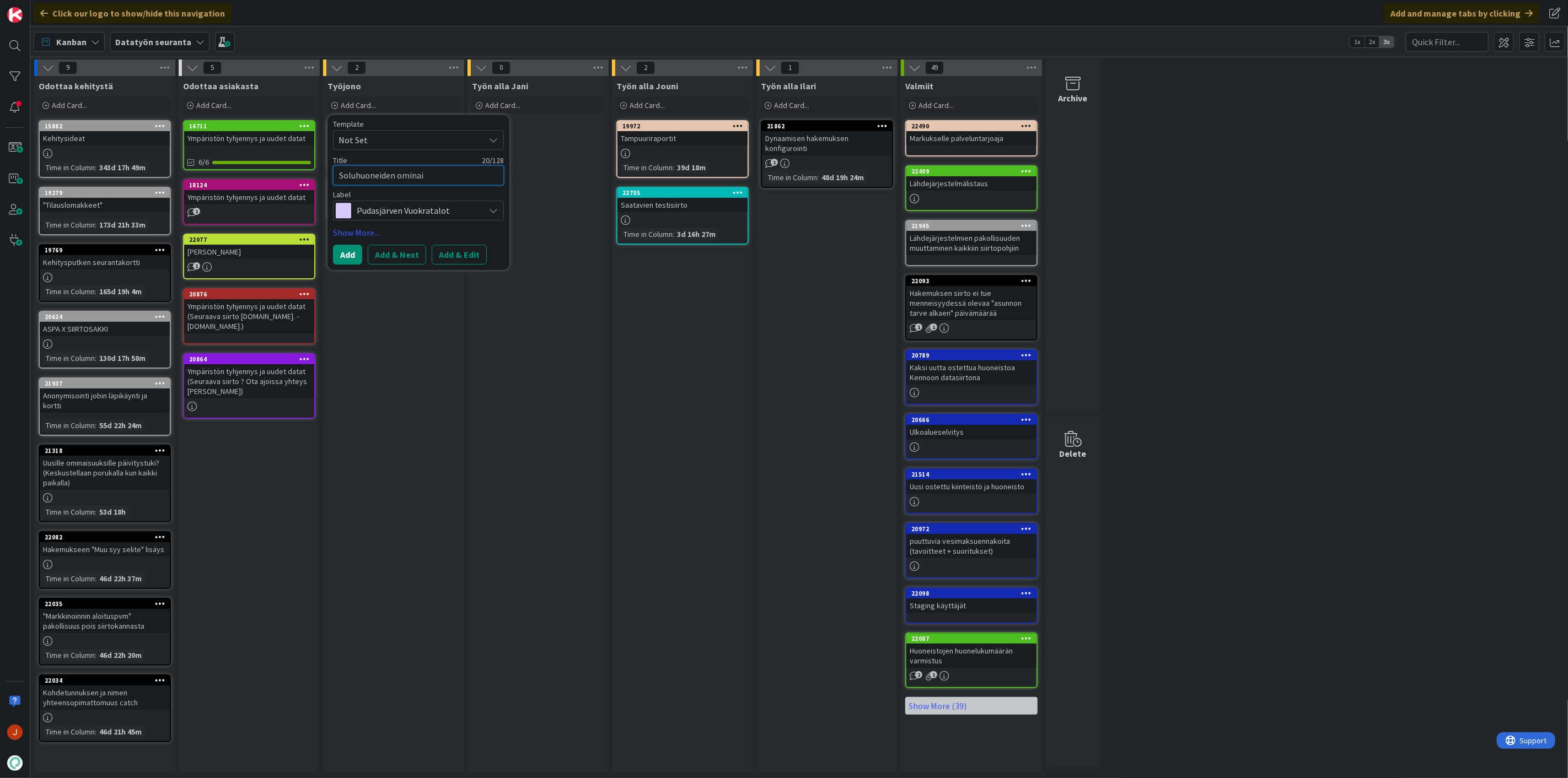
type textarea "Soluhuoneiden ominais"
type textarea "x"
type textarea "Soluhuoneiden ominaisu"
type textarea "x"
type textarea "Soluhuoneiden ominaisuu"
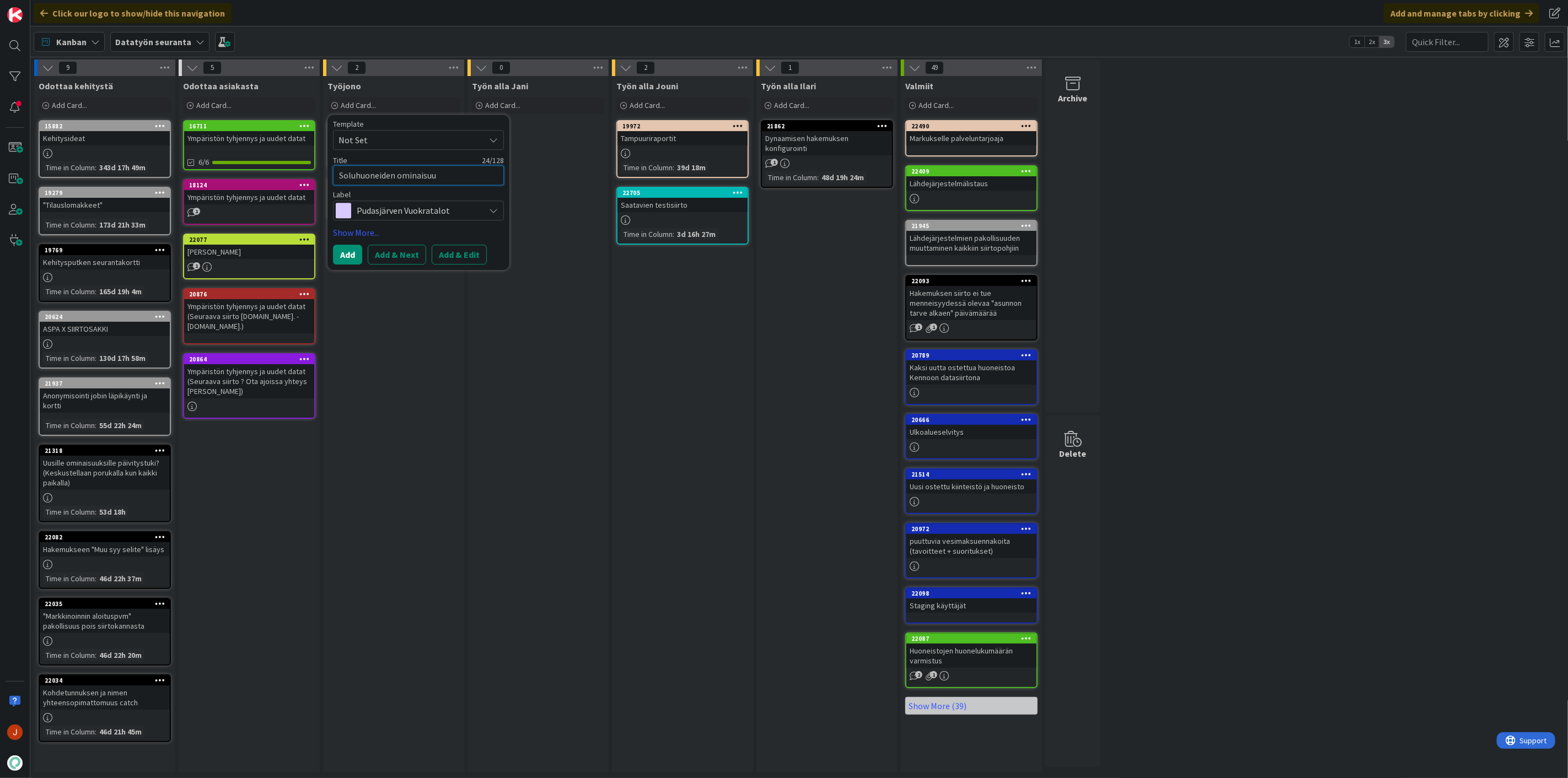
type textarea "x"
type textarea "Soluhuoneiden ominaisuud"
type textarea "x"
type textarea "Soluhuoneiden ominaisuude"
type textarea "x"
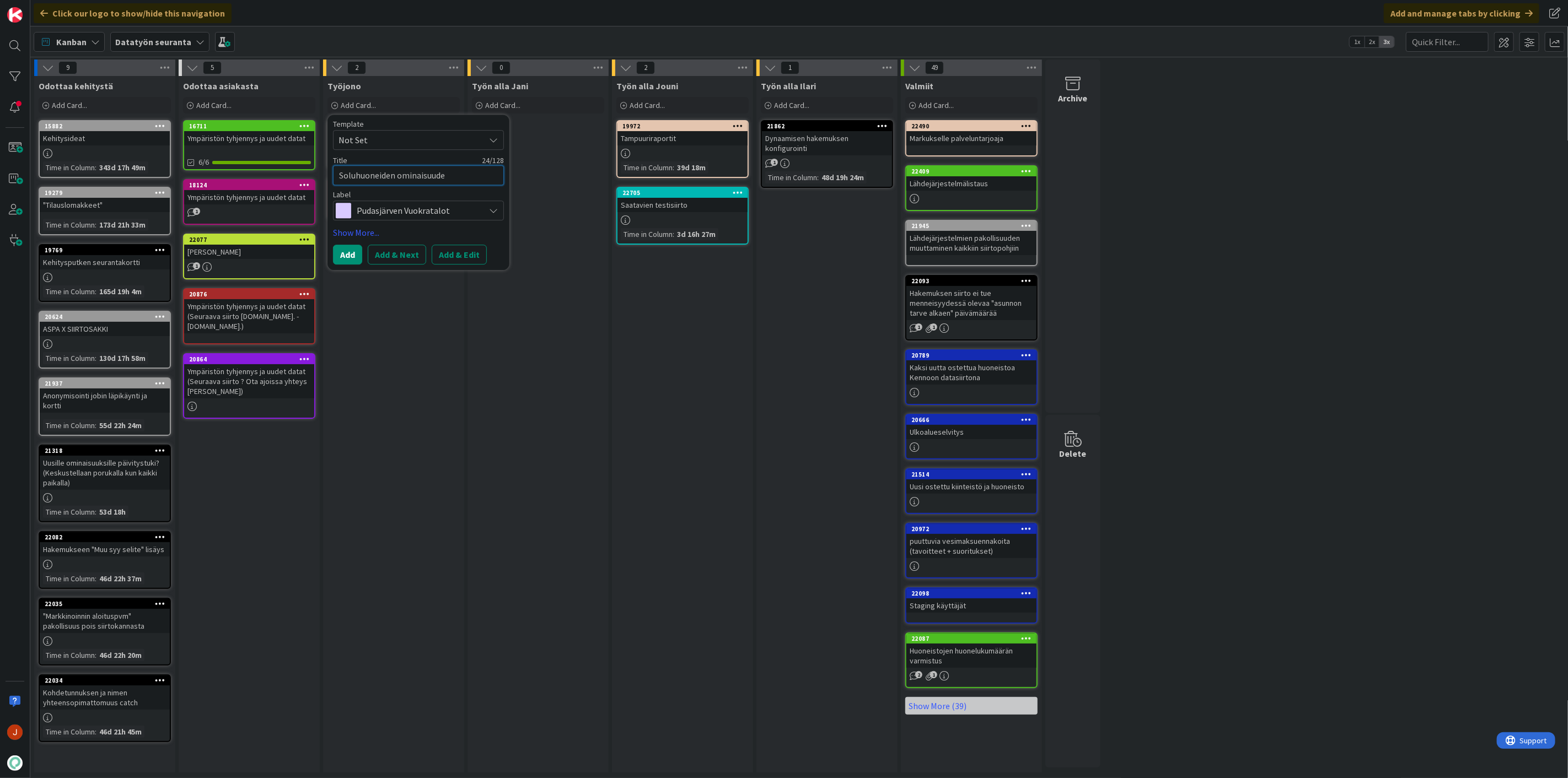
type textarea "Soluhuoneiden ominaisuudet"
type textarea "x"
type textarea "Soluhuoneiden ominaisuudet"
type textarea "x"
type textarea "Soluhuoneiden ominaisuudet l"
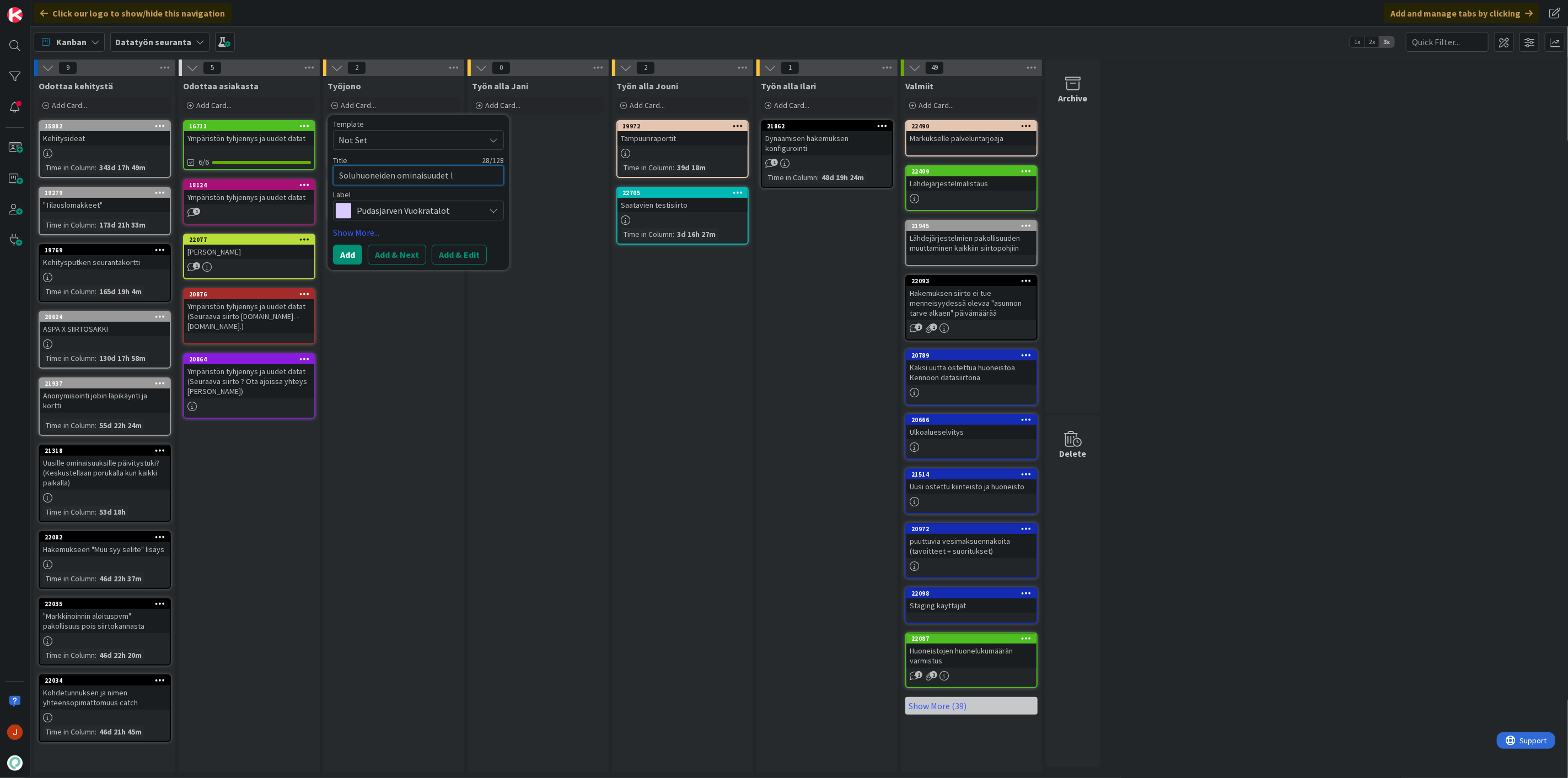
type textarea "x"
type textarea "Soluhuoneiden ominaisuudet li"
type textarea "x"
type textarea "Soluhuoneiden ominaisuudet lis"
type textarea "x"
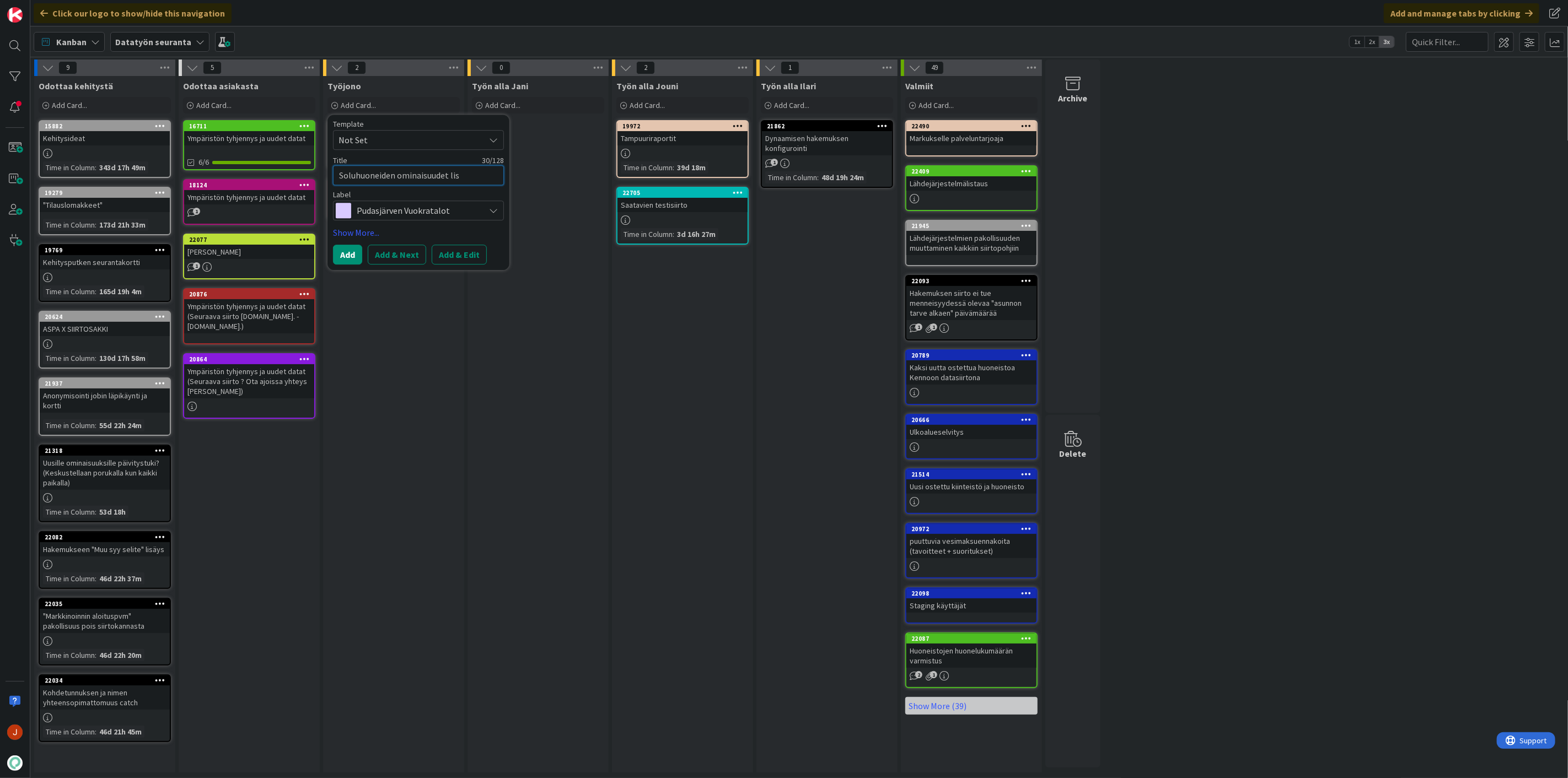
type textarea "Soluhuoneiden ominaisuudet list"
type textarea "x"
type textarea "Soluhuoneiden ominaisuudet listau"
type textarea "x"
type textarea "Soluhuoneiden ominaisuudet listaus"
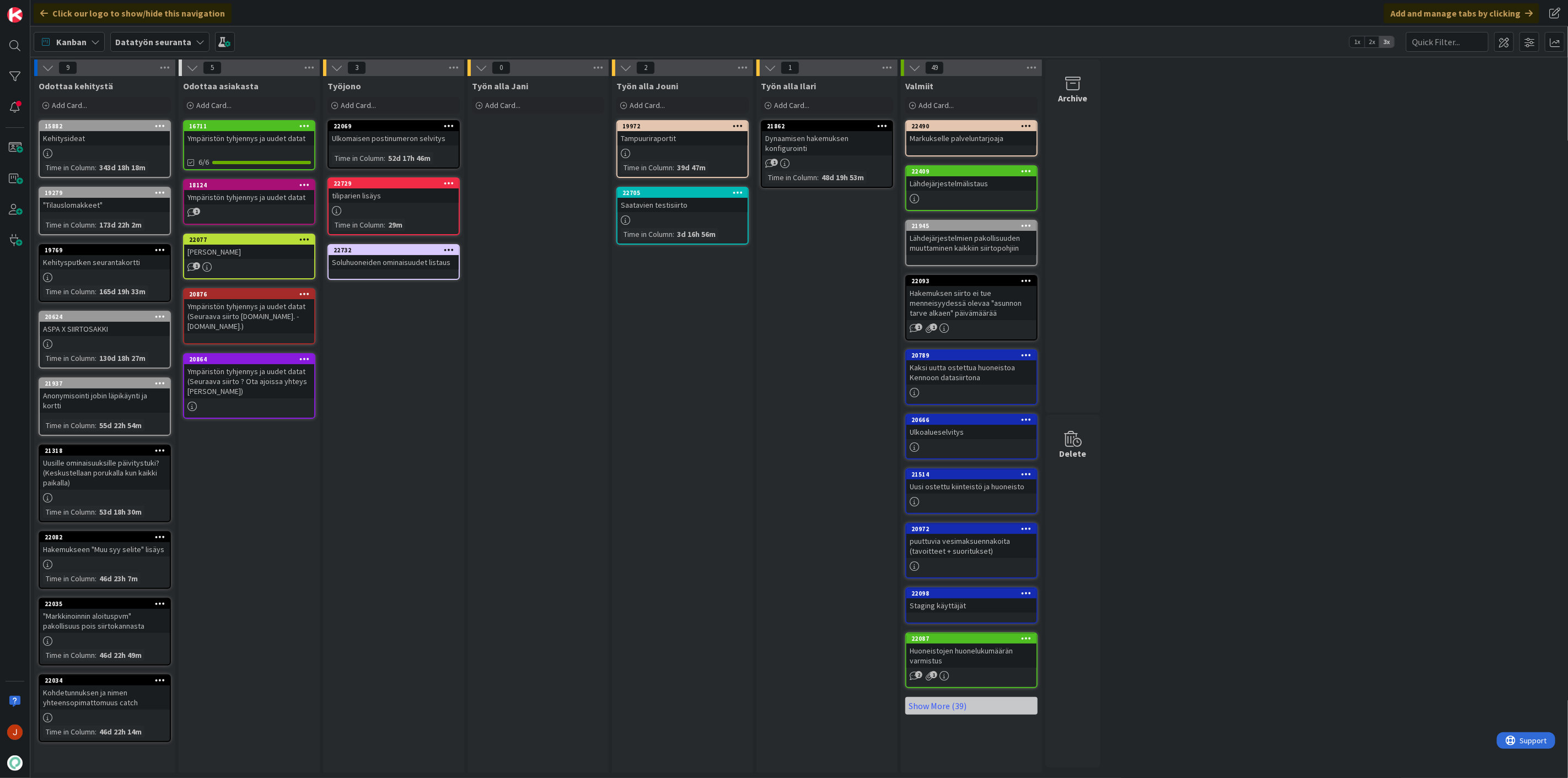
drag, startPoint x: 521, startPoint y: 405, endPoint x: 508, endPoint y: 384, distance: 24.7
click at [519, 403] on div "Työn alla Jani Add Card..." at bounding box center [538, 424] width 141 height 696
click at [417, 259] on div "Soluhuoneiden ominaisuudet listaus" at bounding box center [394, 262] width 130 height 15
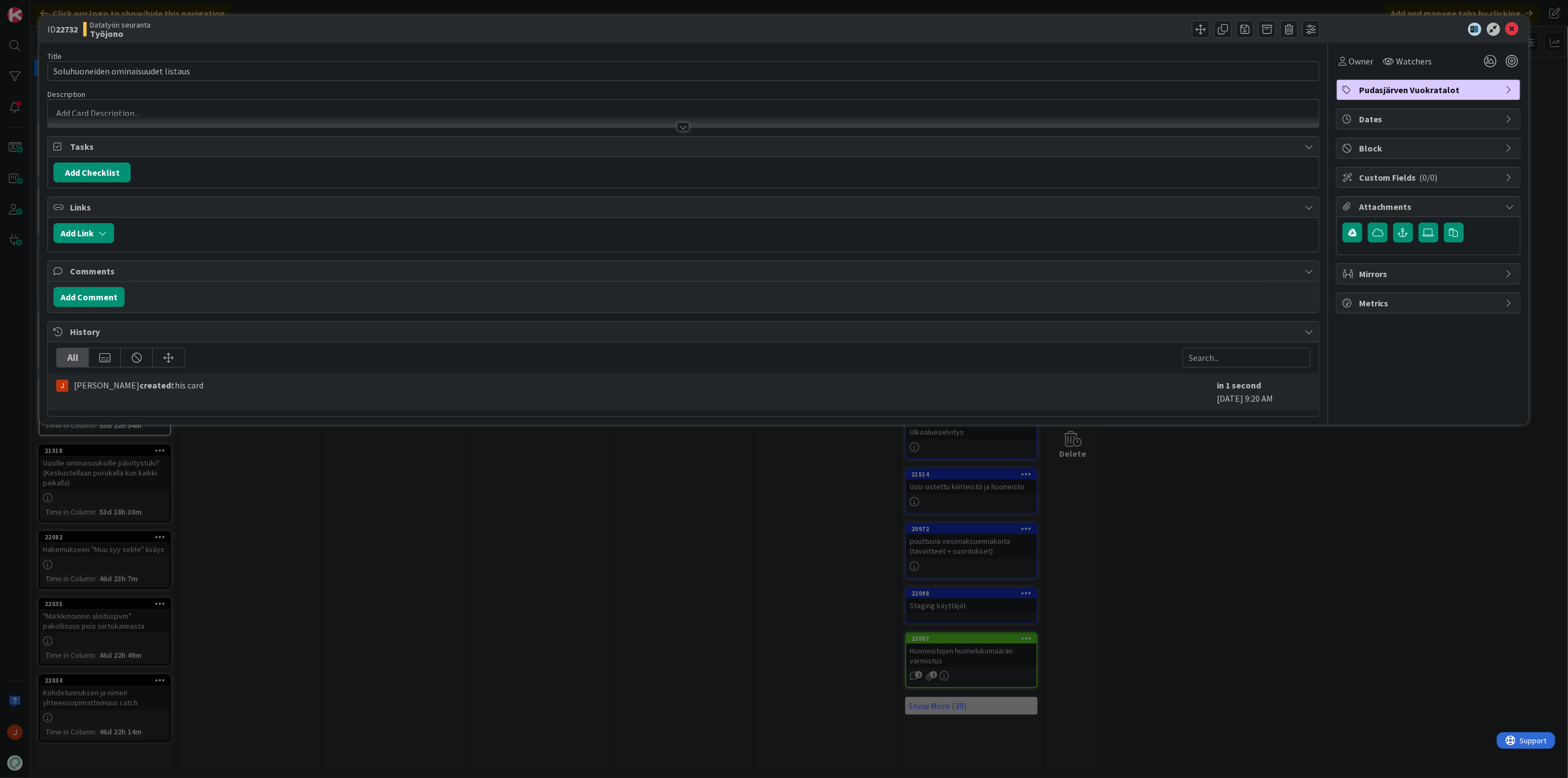
click at [199, 107] on p at bounding box center [683, 113] width 1260 height 13
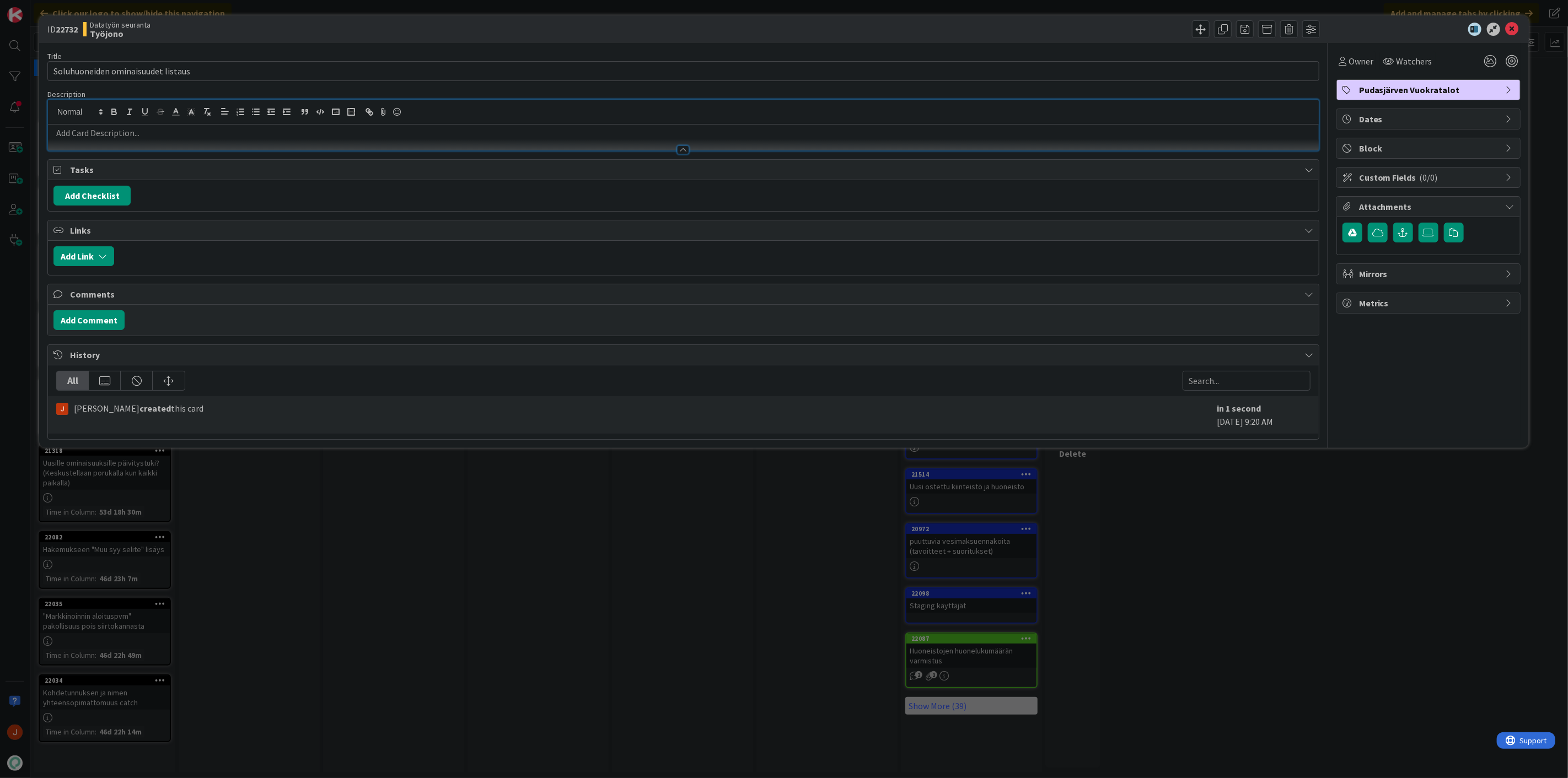
click at [171, 135] on p at bounding box center [683, 133] width 1260 height 13
click at [170, 135] on p at bounding box center [683, 133] width 1260 height 13
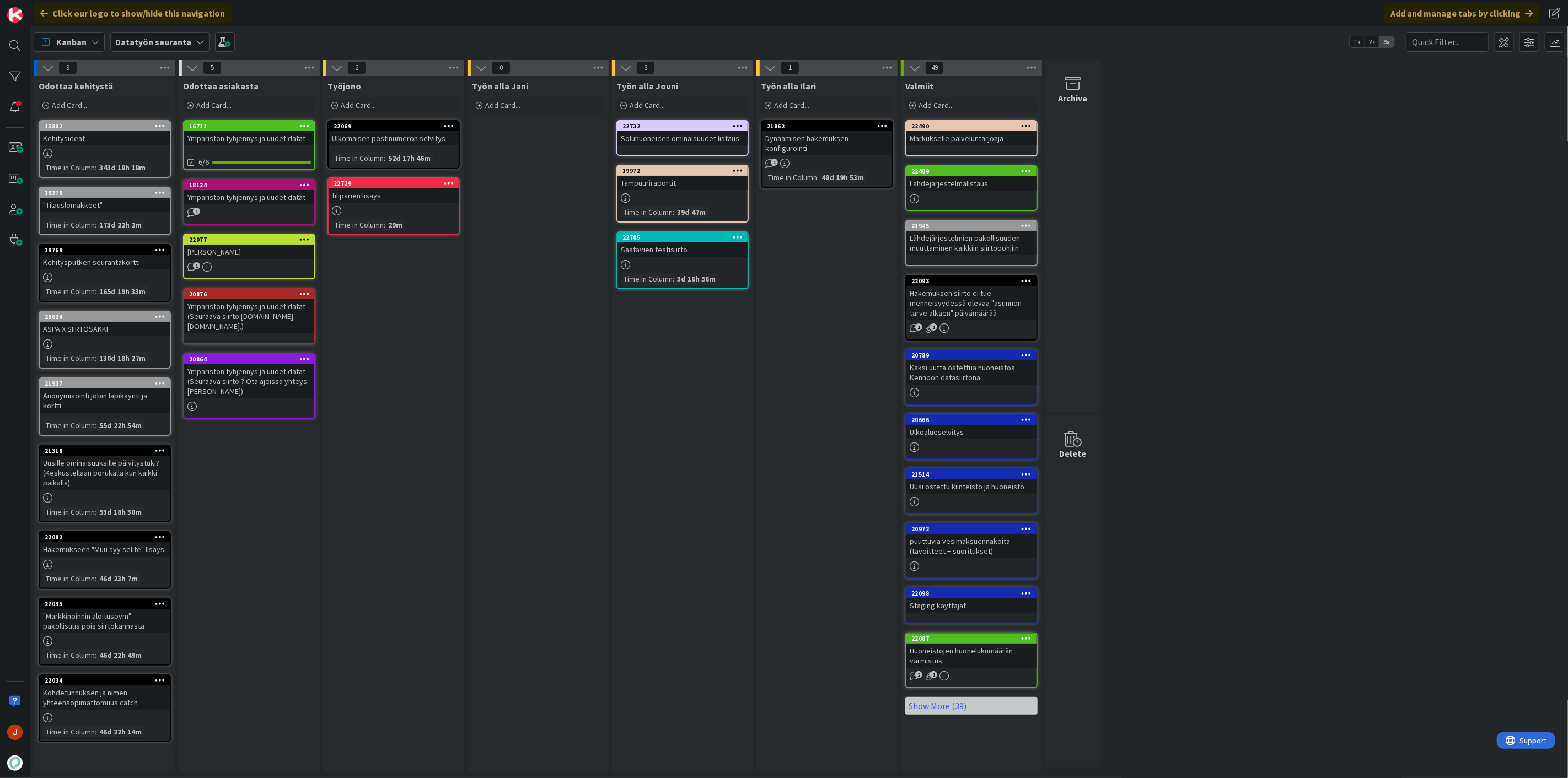
click at [688, 146] on link "22732 Soluhuoneiden ominaisuudet listaus" at bounding box center [683, 137] width 133 height 36
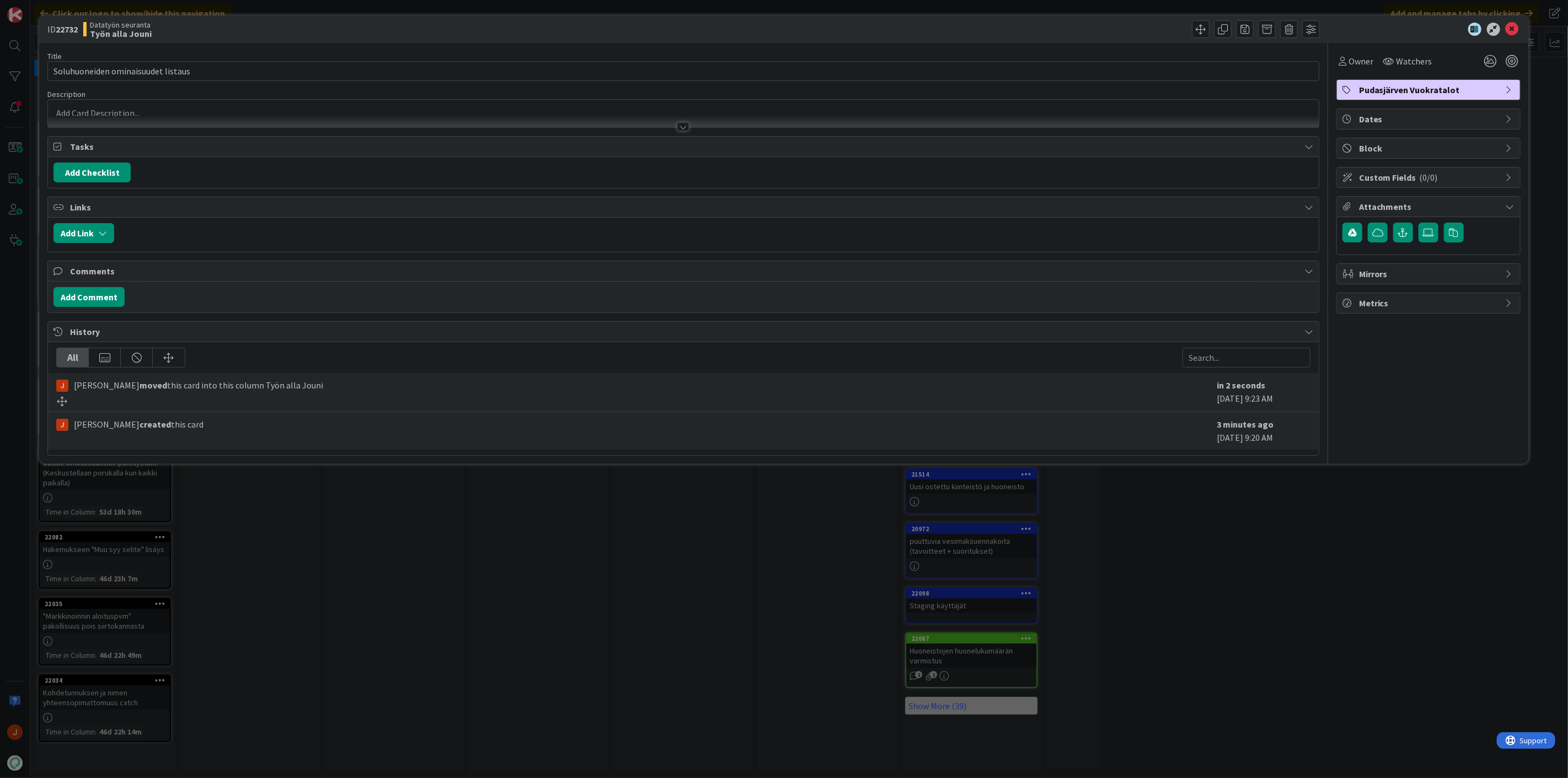
click at [175, 113] on p at bounding box center [683, 113] width 1260 height 13
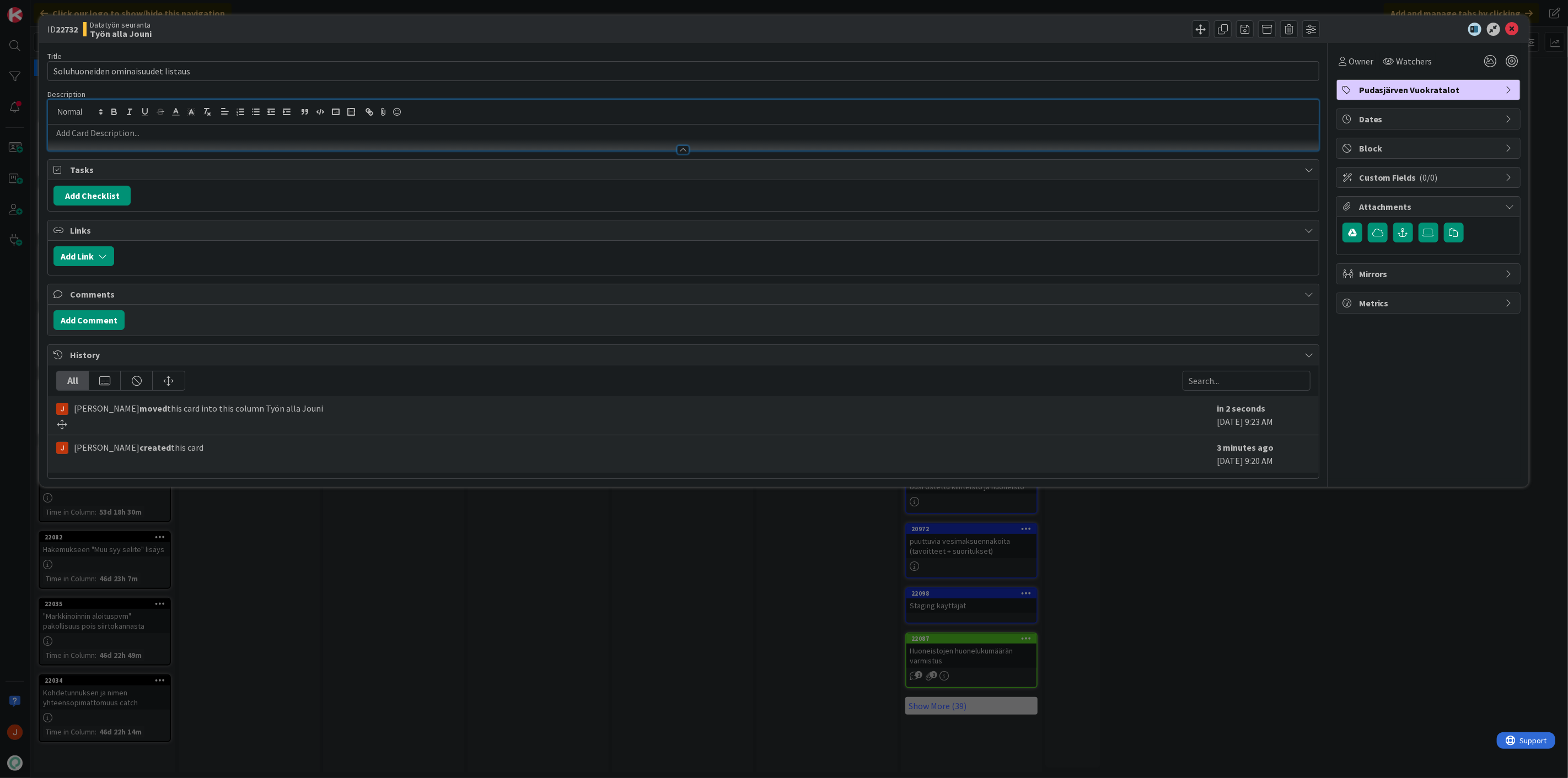
click at [172, 139] on div at bounding box center [683, 144] width 1271 height 12
click at [133, 112] on div "[PERSON_NAME] just joined [PERSON_NAME] joined 3 m ago [PERSON_NAME]" at bounding box center [683, 125] width 1271 height 51
click at [134, 134] on p at bounding box center [683, 133] width 1260 height 13
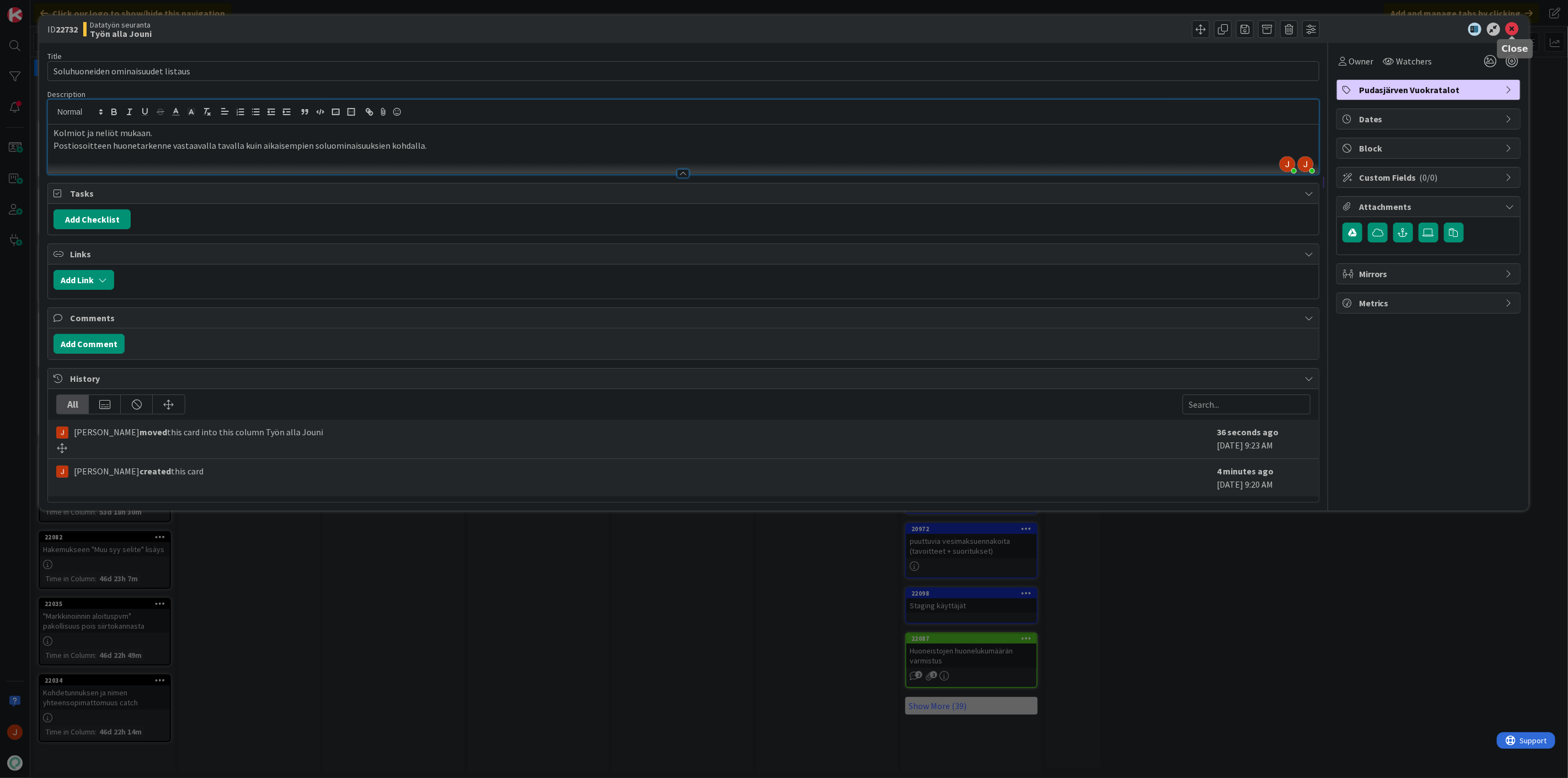
click at [1509, 30] on icon at bounding box center [1512, 29] width 13 height 13
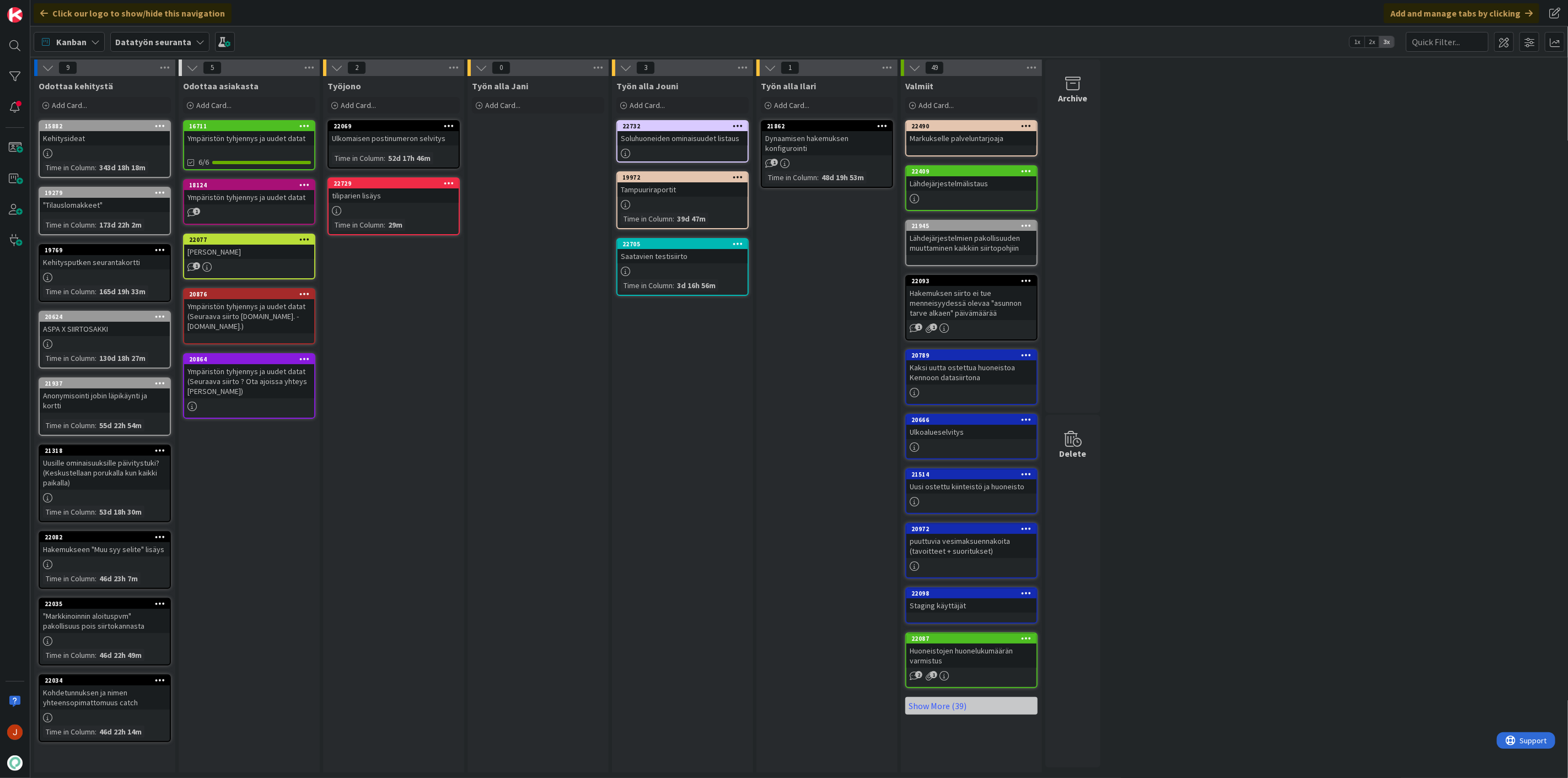
click at [738, 442] on div "Työn alla Jouni Add Card... 22732 Soluhuoneiden ominaisuudet listaus 19972 Tamp…" at bounding box center [683, 424] width 141 height 696
drag, startPoint x: 1235, startPoint y: 234, endPoint x: 1237, endPoint y: 214, distance: 20.1
click at [1234, 234] on div "9 Odottaa kehitystä Add Card... 15882 Kehitysideat Time in [GEOGRAPHIC_DATA] : …" at bounding box center [799, 419] width 1533 height 719
